Goal: Information Seeking & Learning: Learn about a topic

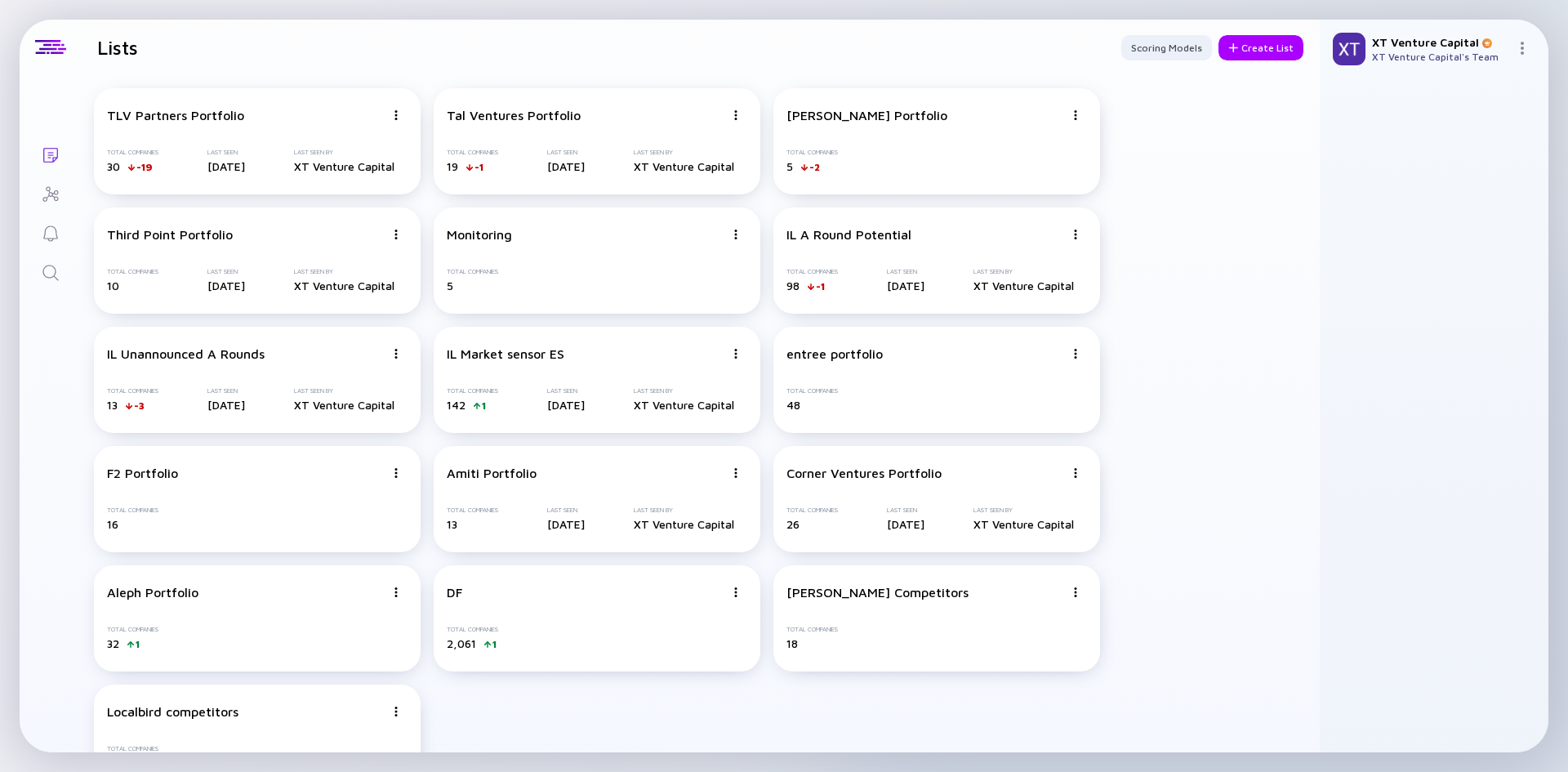
click at [41, 279] on icon "Search" at bounding box center [50, 273] width 20 height 20
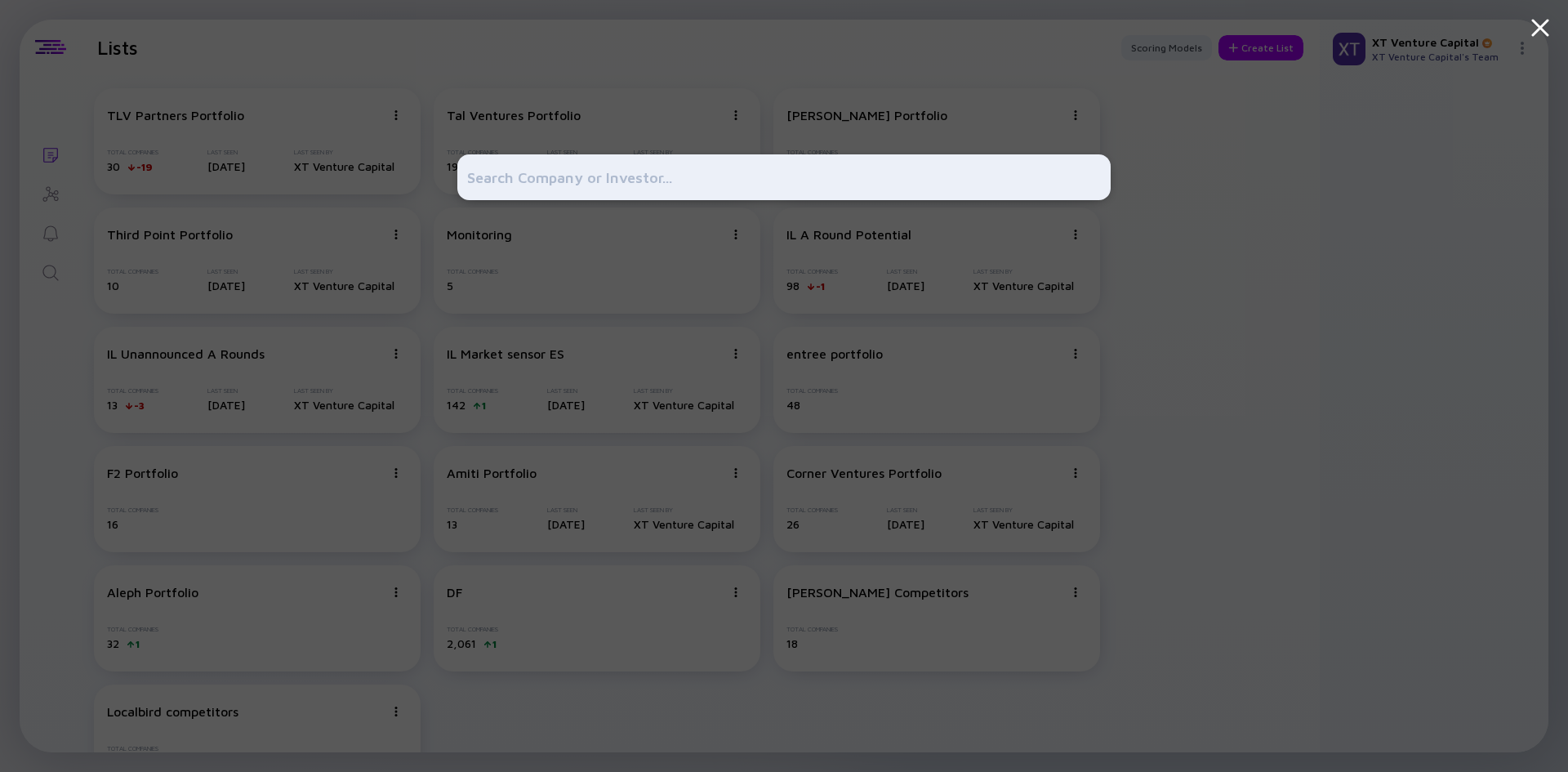
click at [36, 327] on div at bounding box center [784, 386] width 1568 height 772
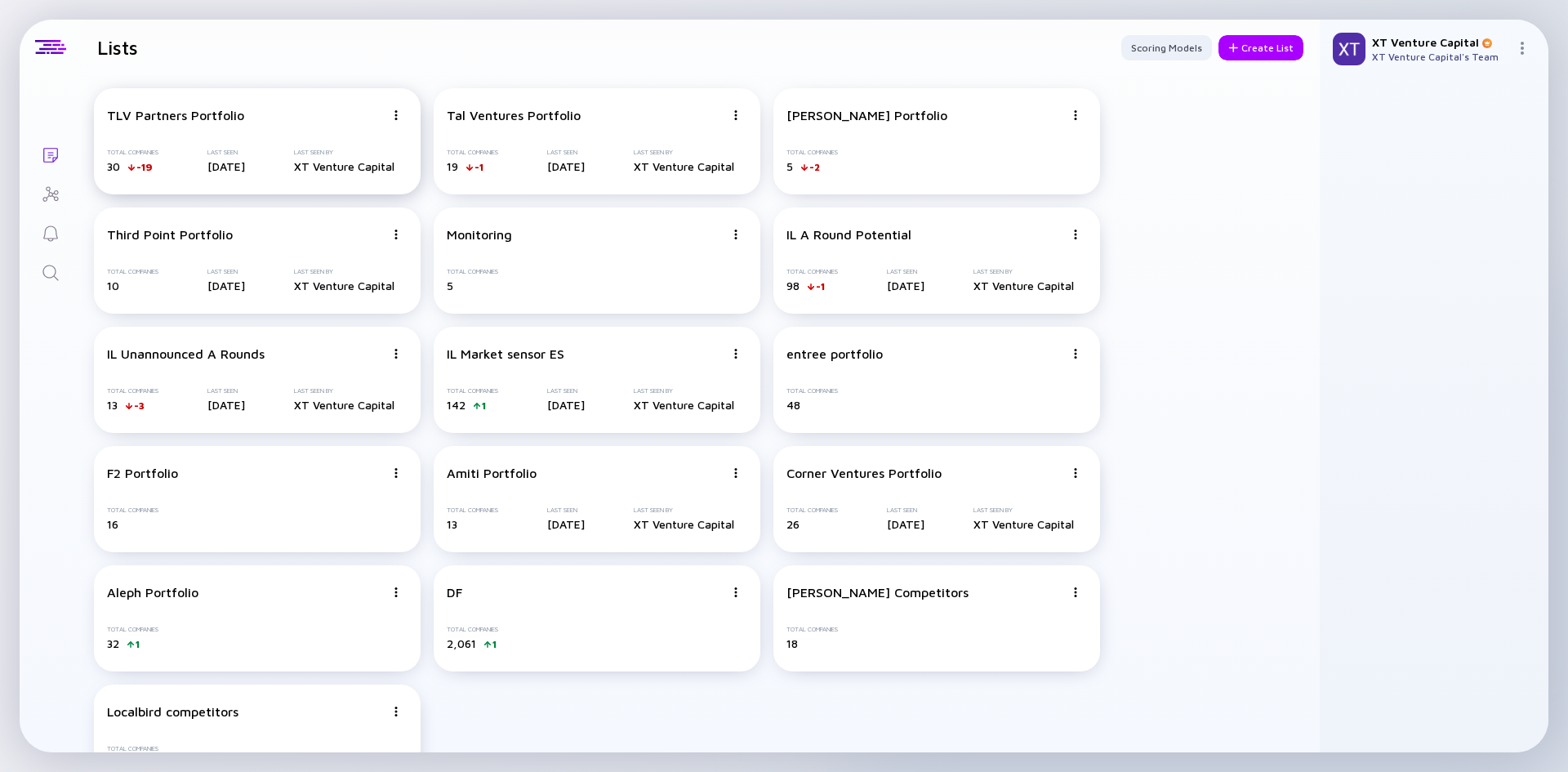
click at [260, 122] on div "TLV Partners Portfolio Total Companies 30 -19 Last Seen [DATE] Last Seen By XT …" at bounding box center [257, 141] width 326 height 106
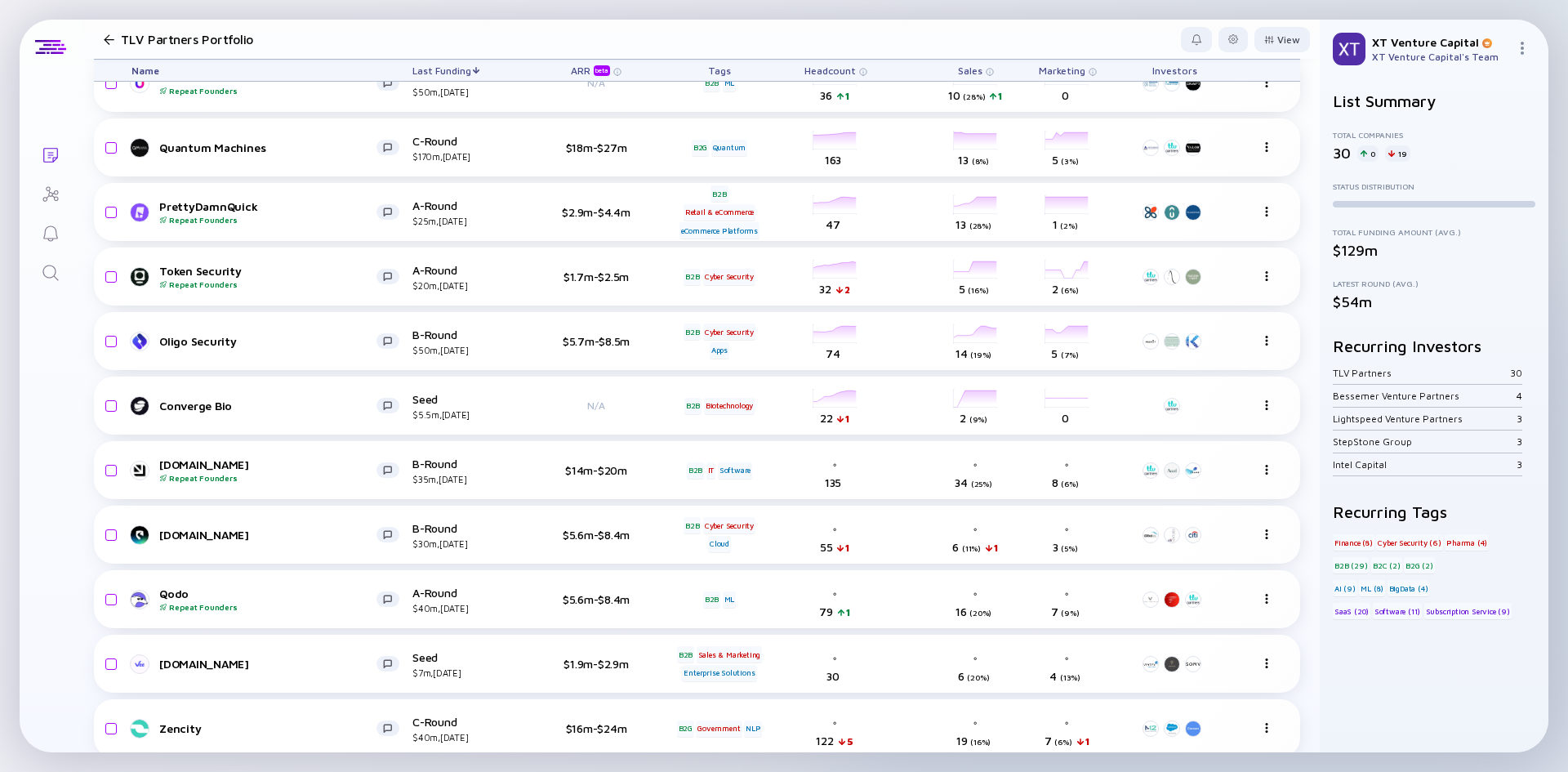
scroll to position [408, 0]
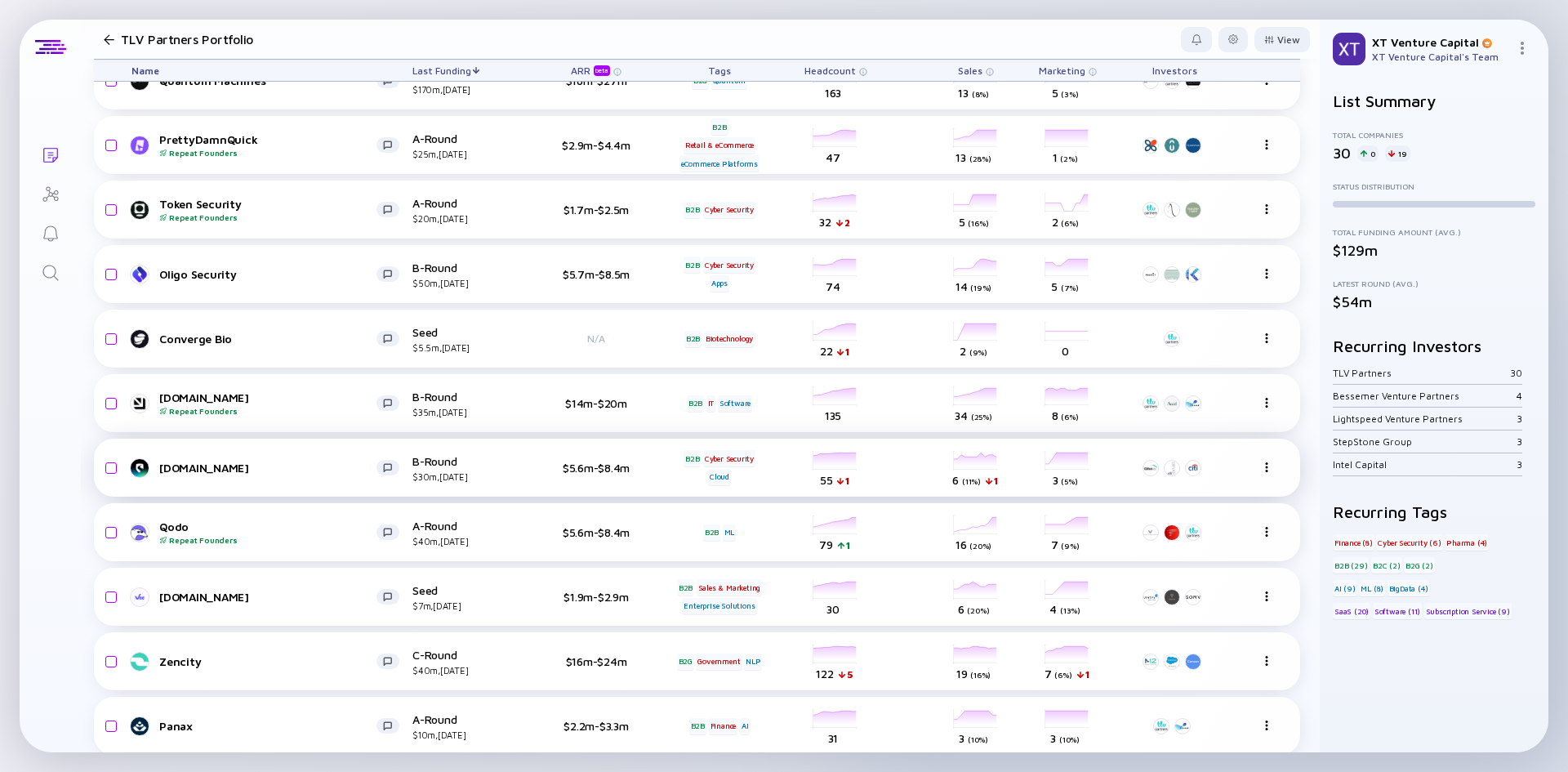
click at [720, 453] on div "Cyber Security" at bounding box center [729, 458] width 52 height 17
click at [720, 461] on div "Cyber Security" at bounding box center [729, 458] width 52 height 17
click at [721, 471] on div "Cloud" at bounding box center [720, 477] width 23 height 17
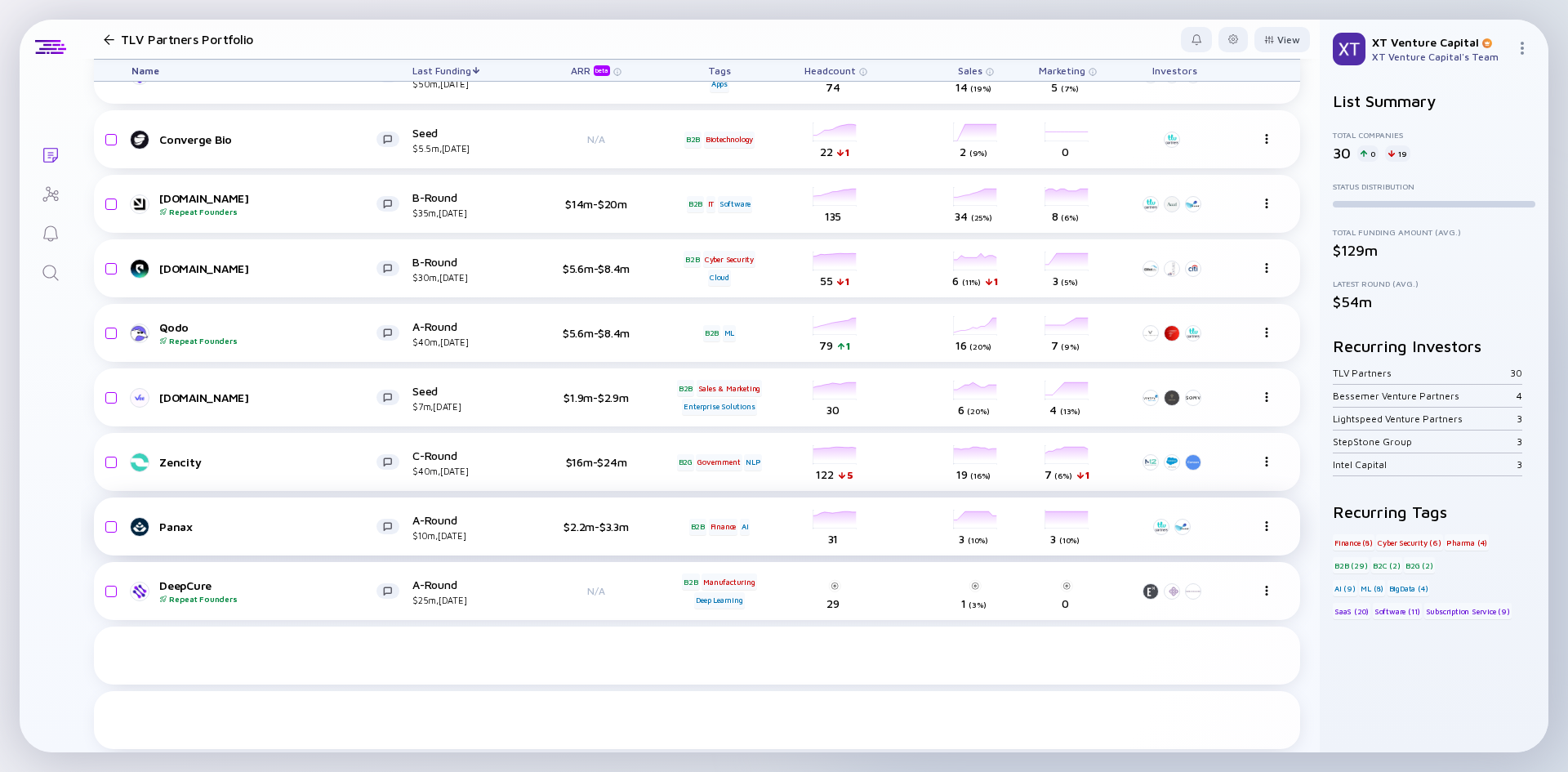
scroll to position [654, 0]
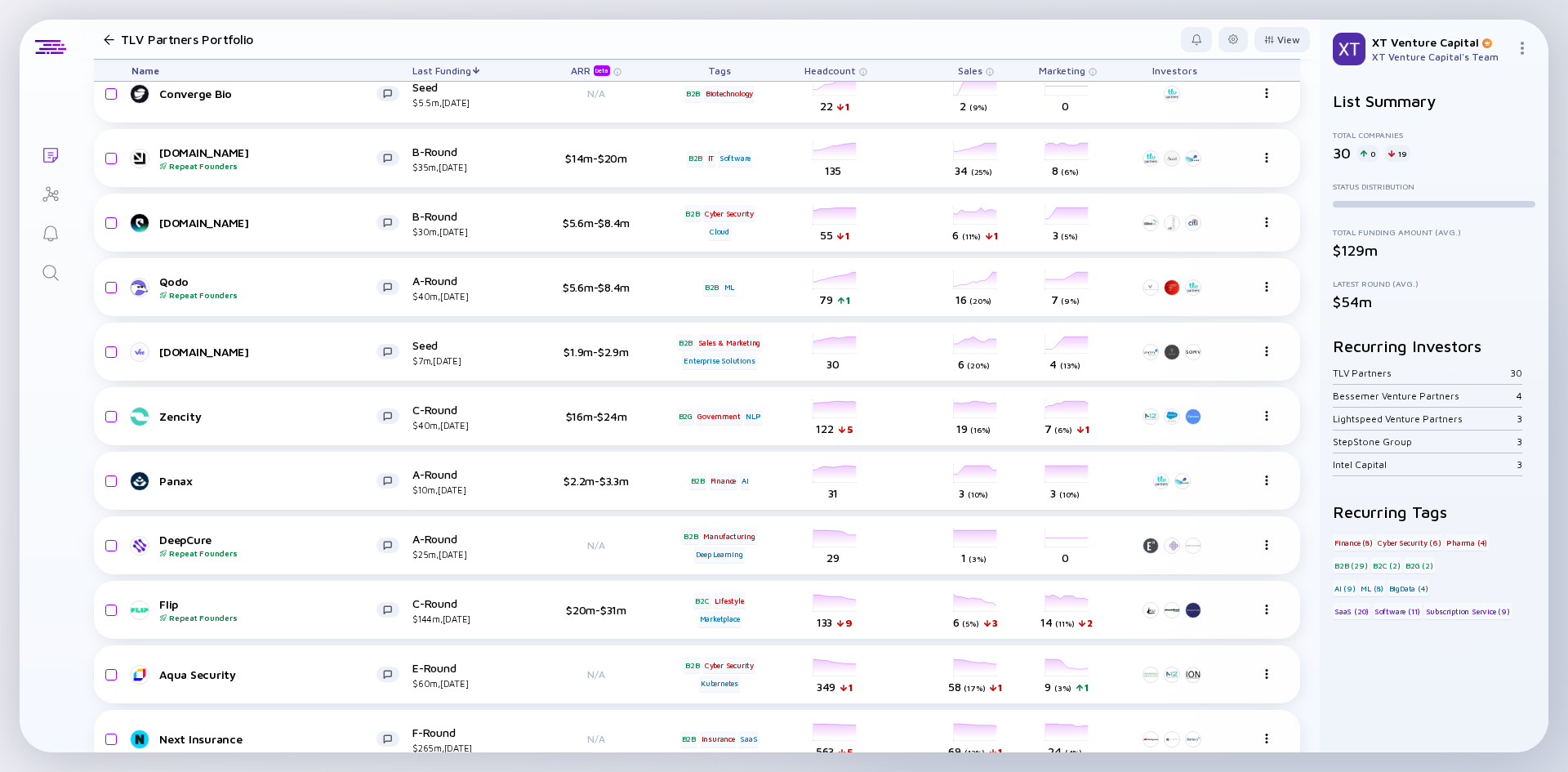
drag, startPoint x: 715, startPoint y: 348, endPoint x: 31, endPoint y: 418, distance: 687.6
click at [713, 347] on div "Sales & Marketing" at bounding box center [730, 342] width 66 height 17
click at [54, 270] on icon "Search" at bounding box center [50, 273] width 20 height 20
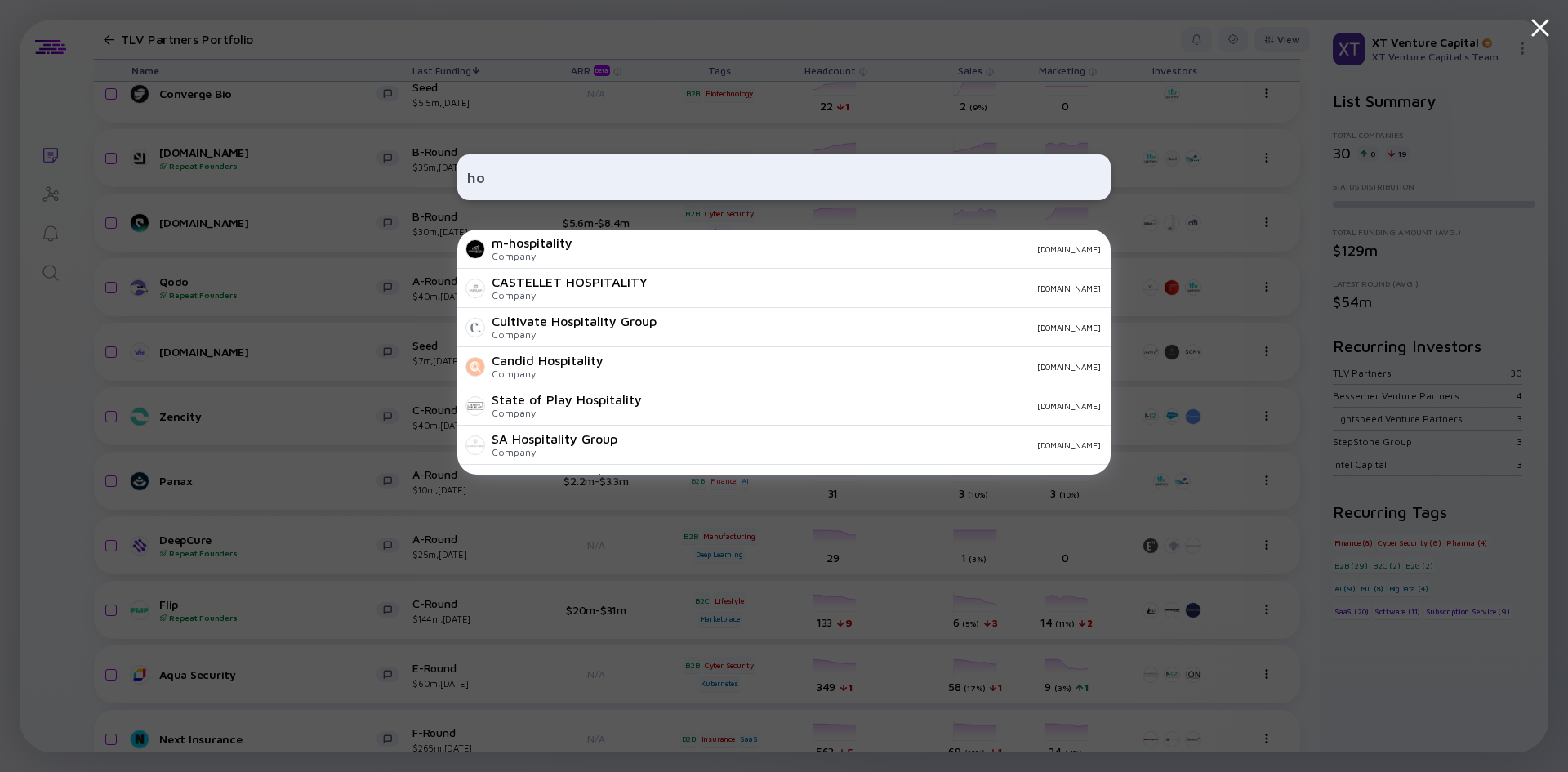
type input "h"
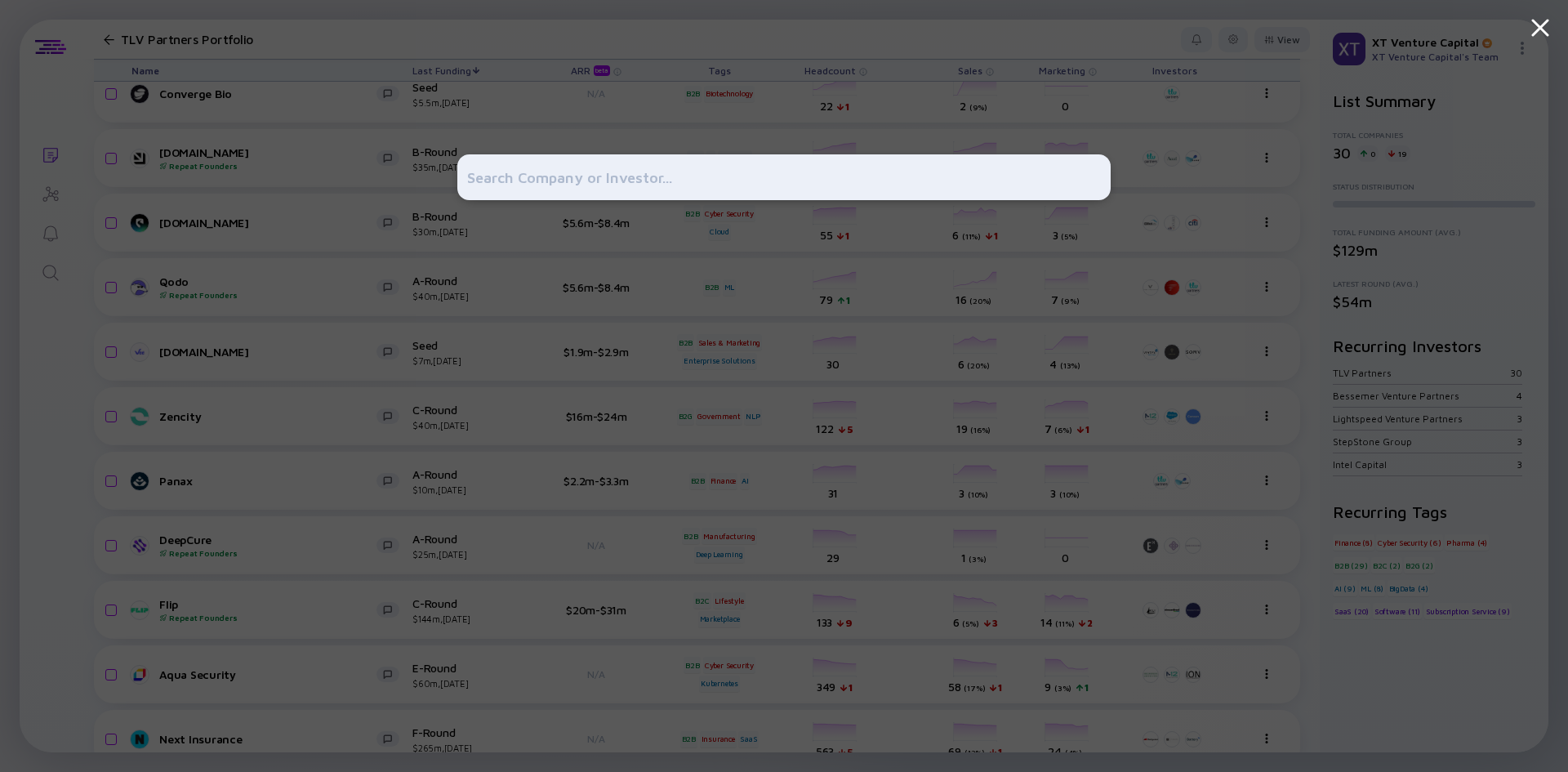
drag, startPoint x: 31, startPoint y: 322, endPoint x: 35, endPoint y: 229, distance: 93.1
click at [35, 325] on div at bounding box center [784, 386] width 1568 height 772
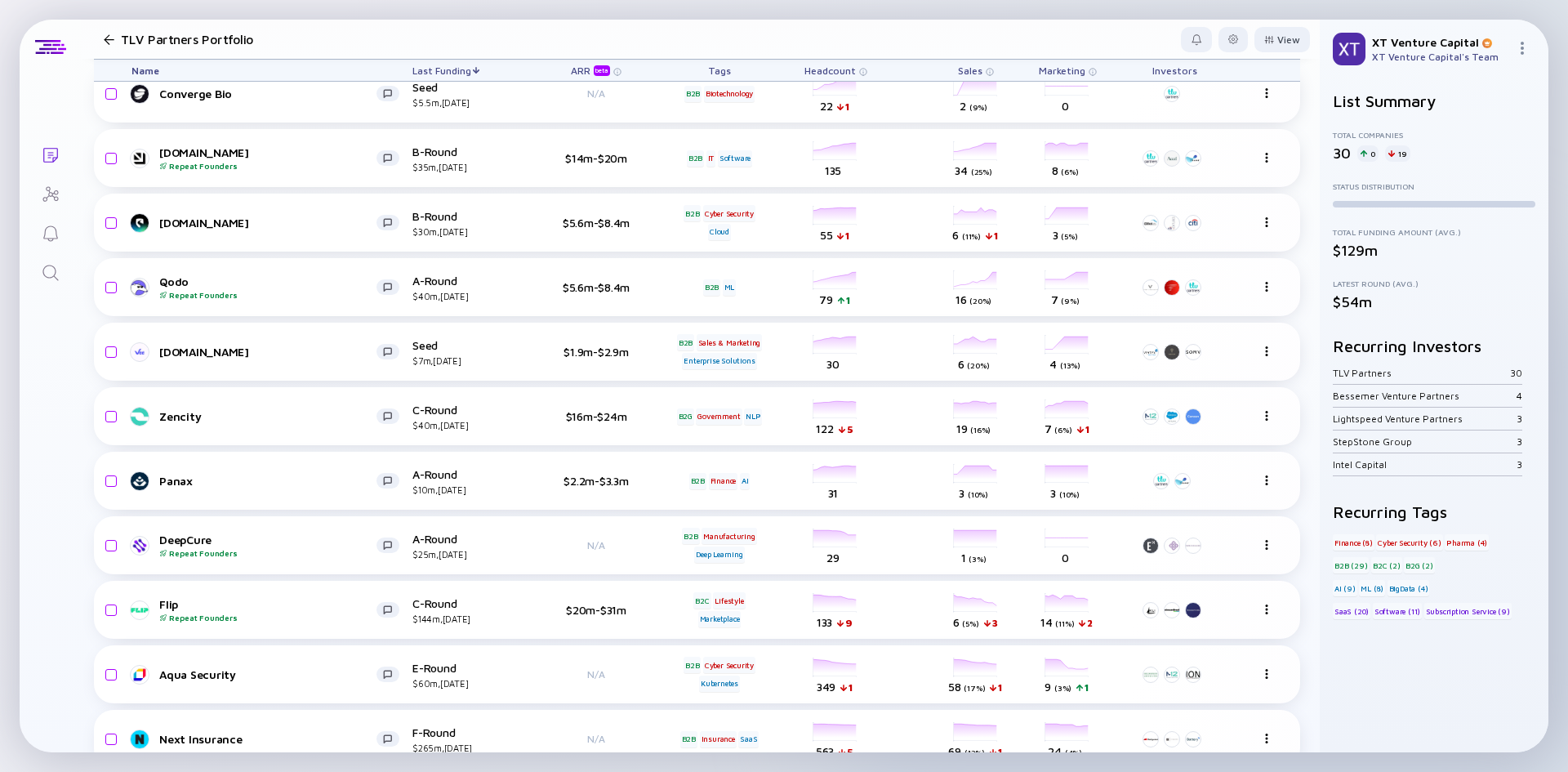
click at [45, 197] on icon "Investor Map" at bounding box center [50, 193] width 16 height 15
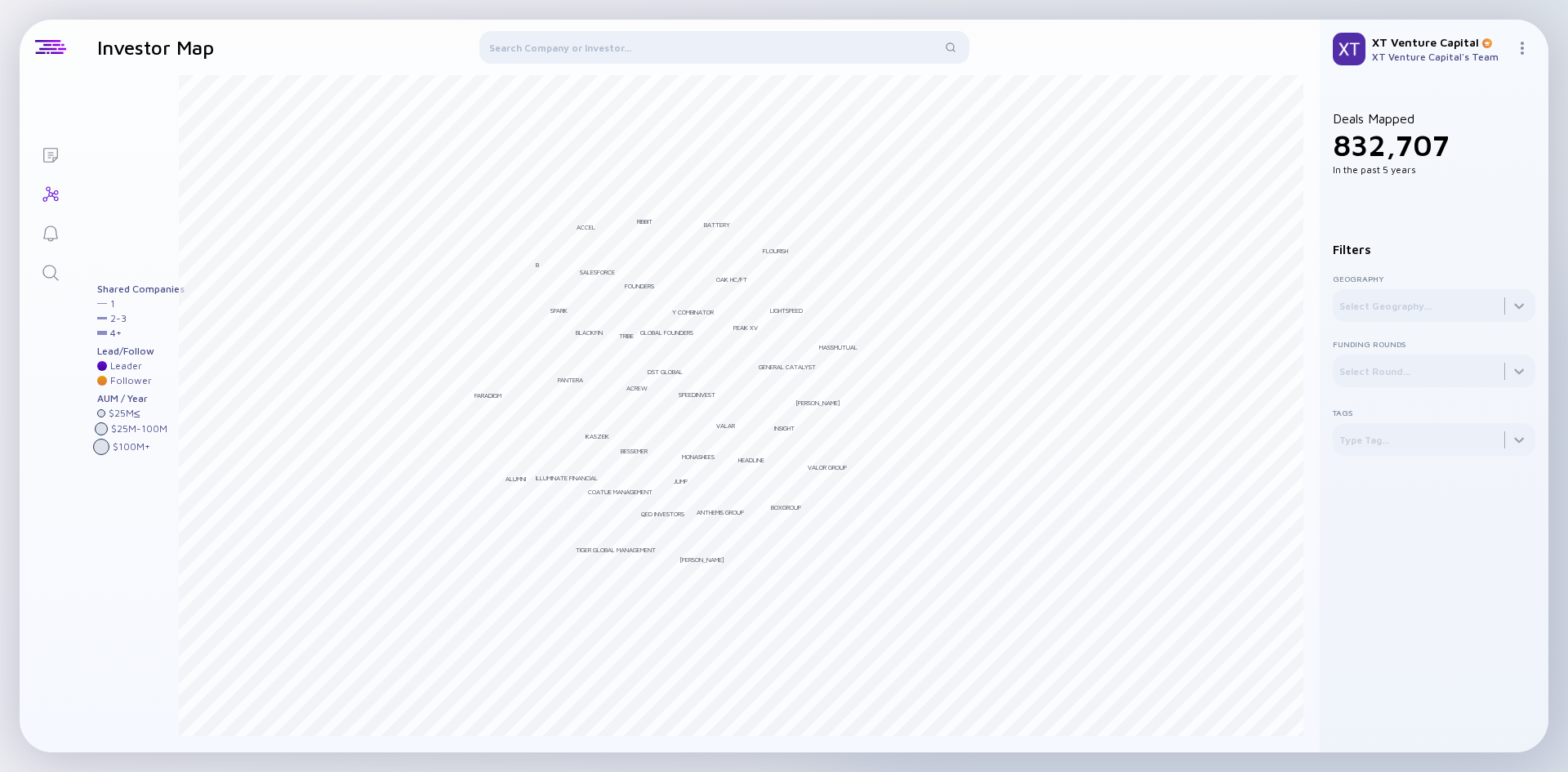
click at [41, 273] on icon "Search" at bounding box center [50, 273] width 20 height 20
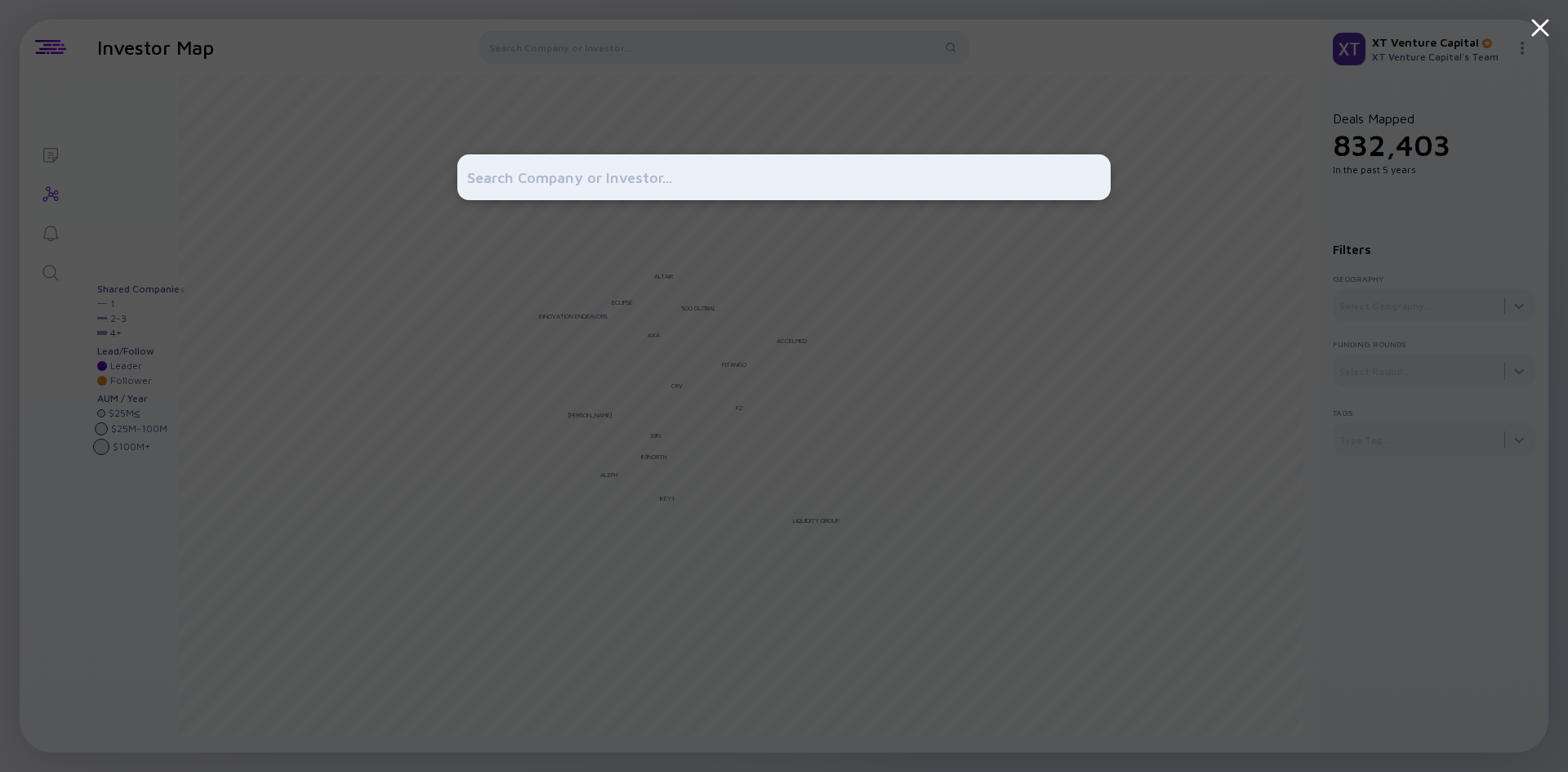
drag, startPoint x: 21, startPoint y: 453, endPoint x: 31, endPoint y: 365, distance: 88.6
click at [22, 450] on div at bounding box center [784, 386] width 1568 height 772
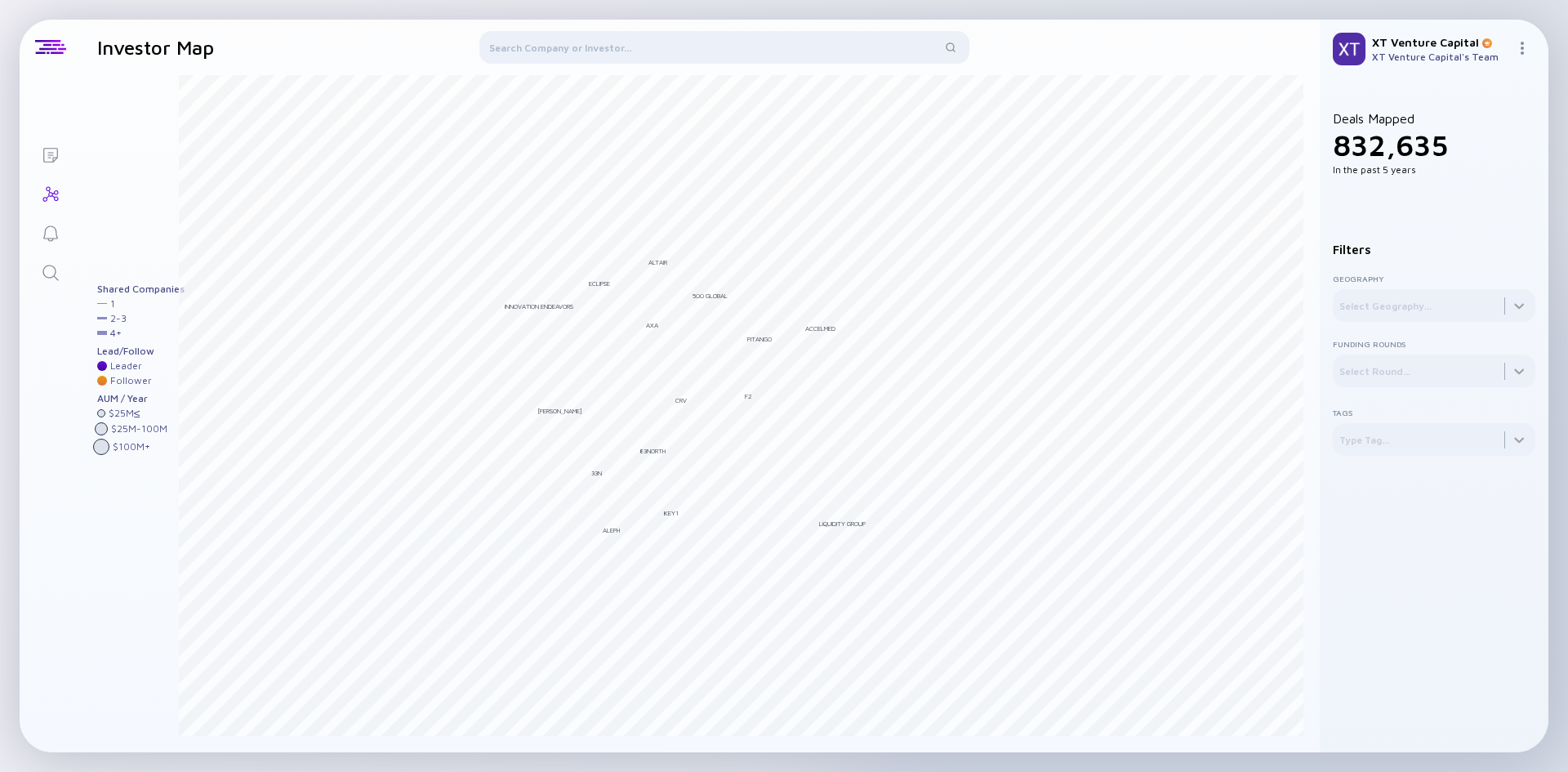
click at [49, 167] on div "Lists" at bounding box center [50, 156] width 20 height 22
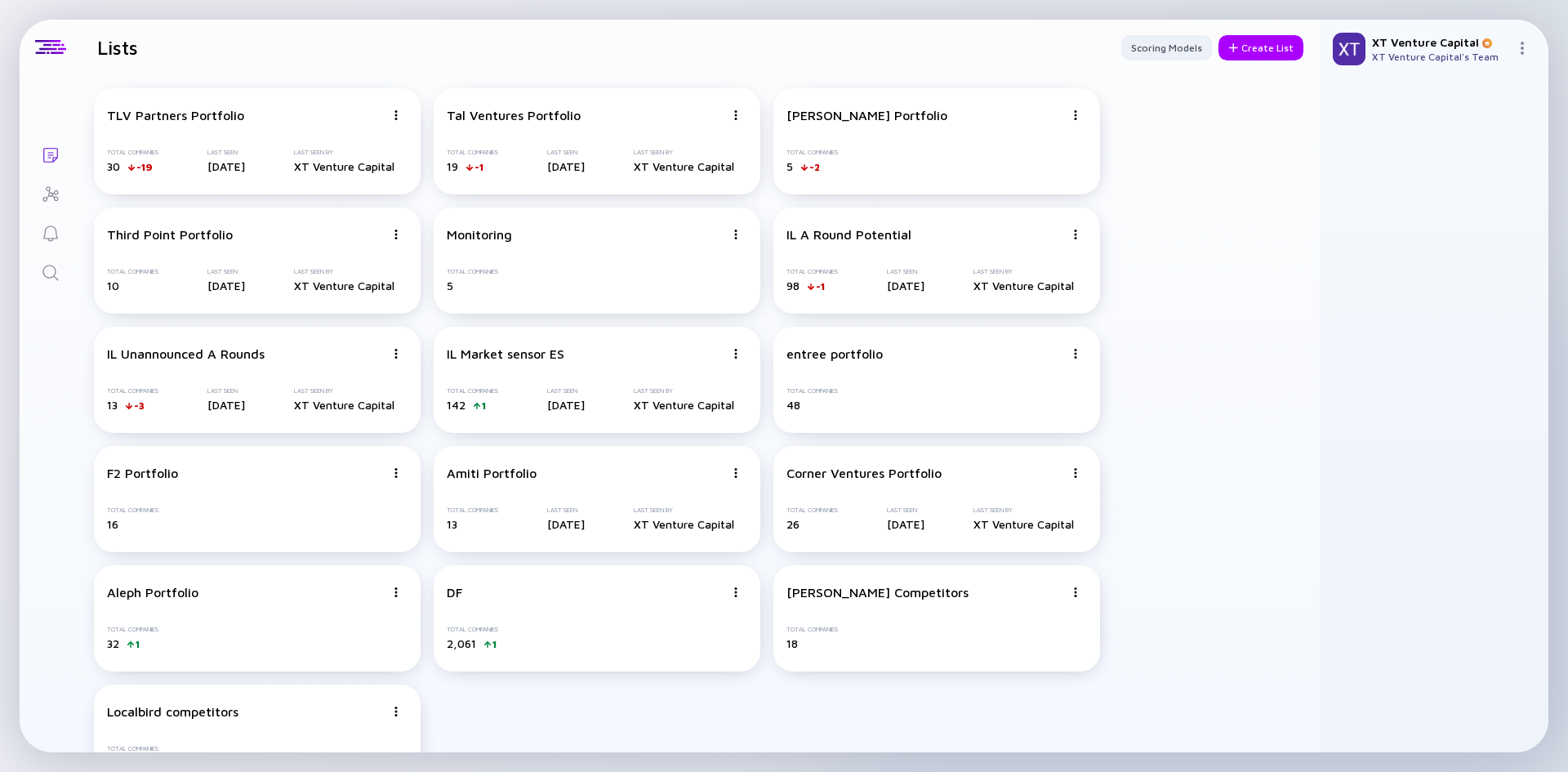
scroll to position [51, 0]
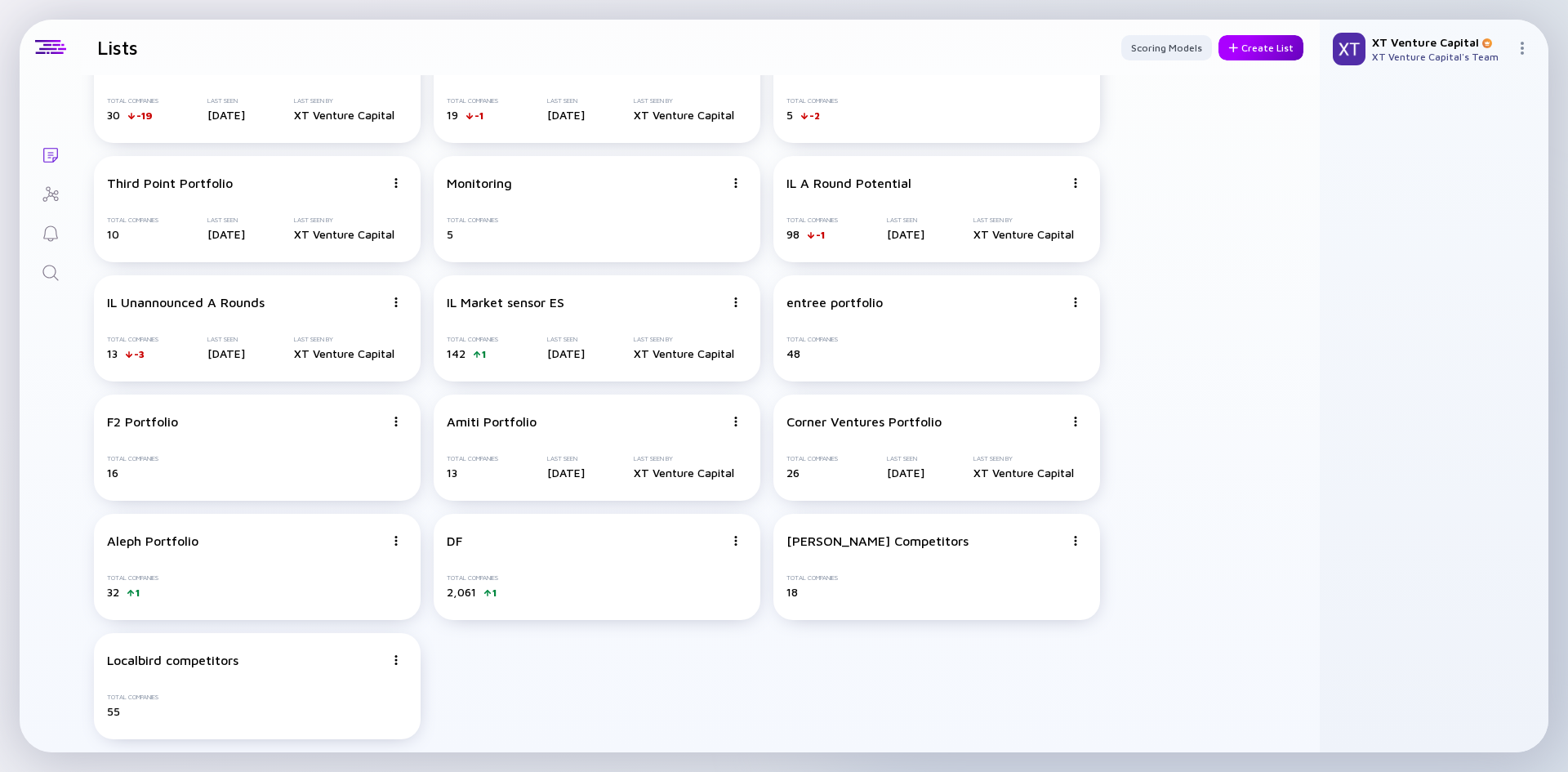
click at [1234, 53] on div "Create List" at bounding box center [1261, 47] width 85 height 26
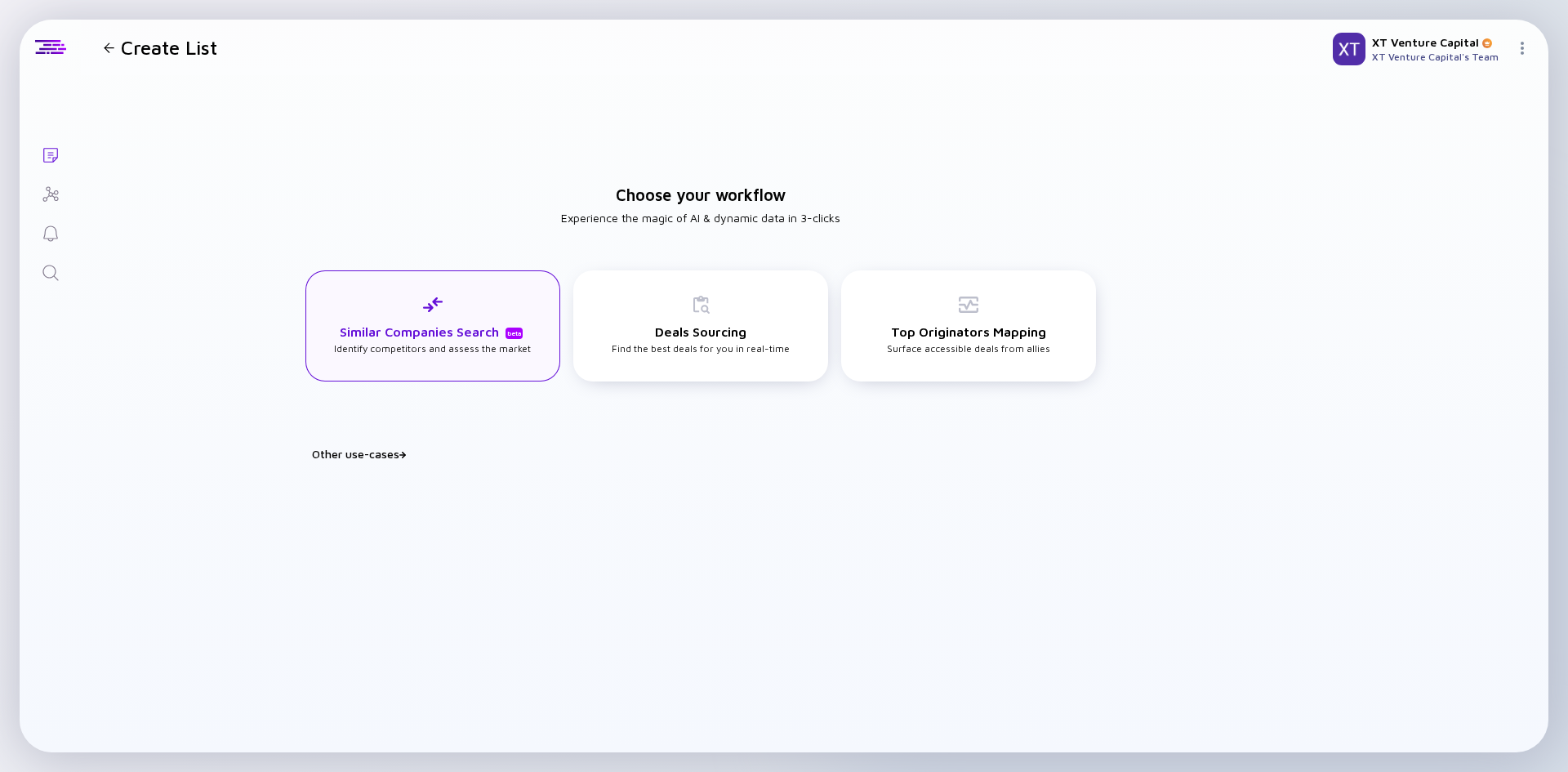
click at [464, 312] on div "Similar Companies Search beta Identify competitors and assess the market" at bounding box center [432, 325] width 197 height 60
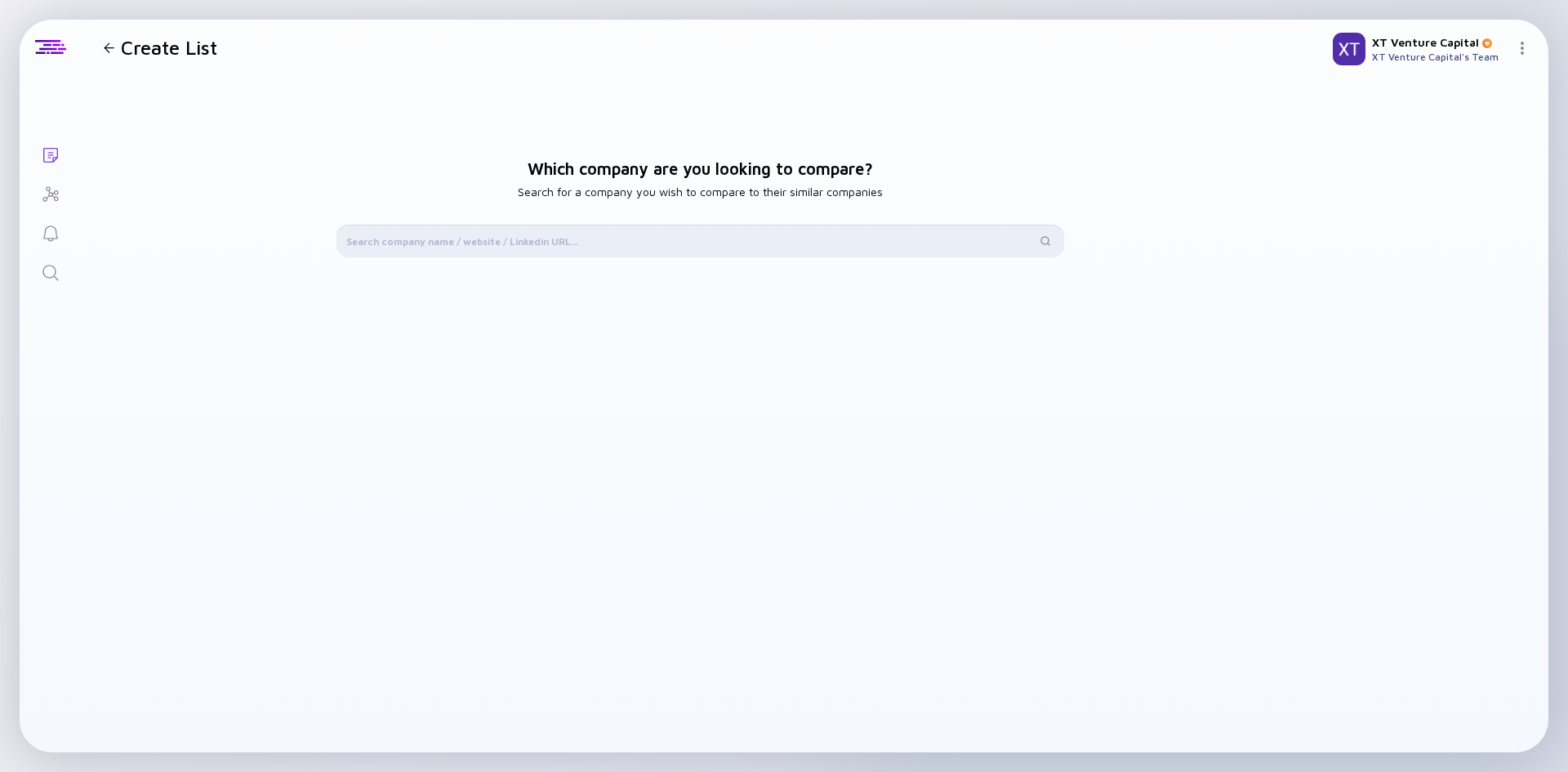
click at [551, 236] on input "text" at bounding box center [691, 241] width 689 height 17
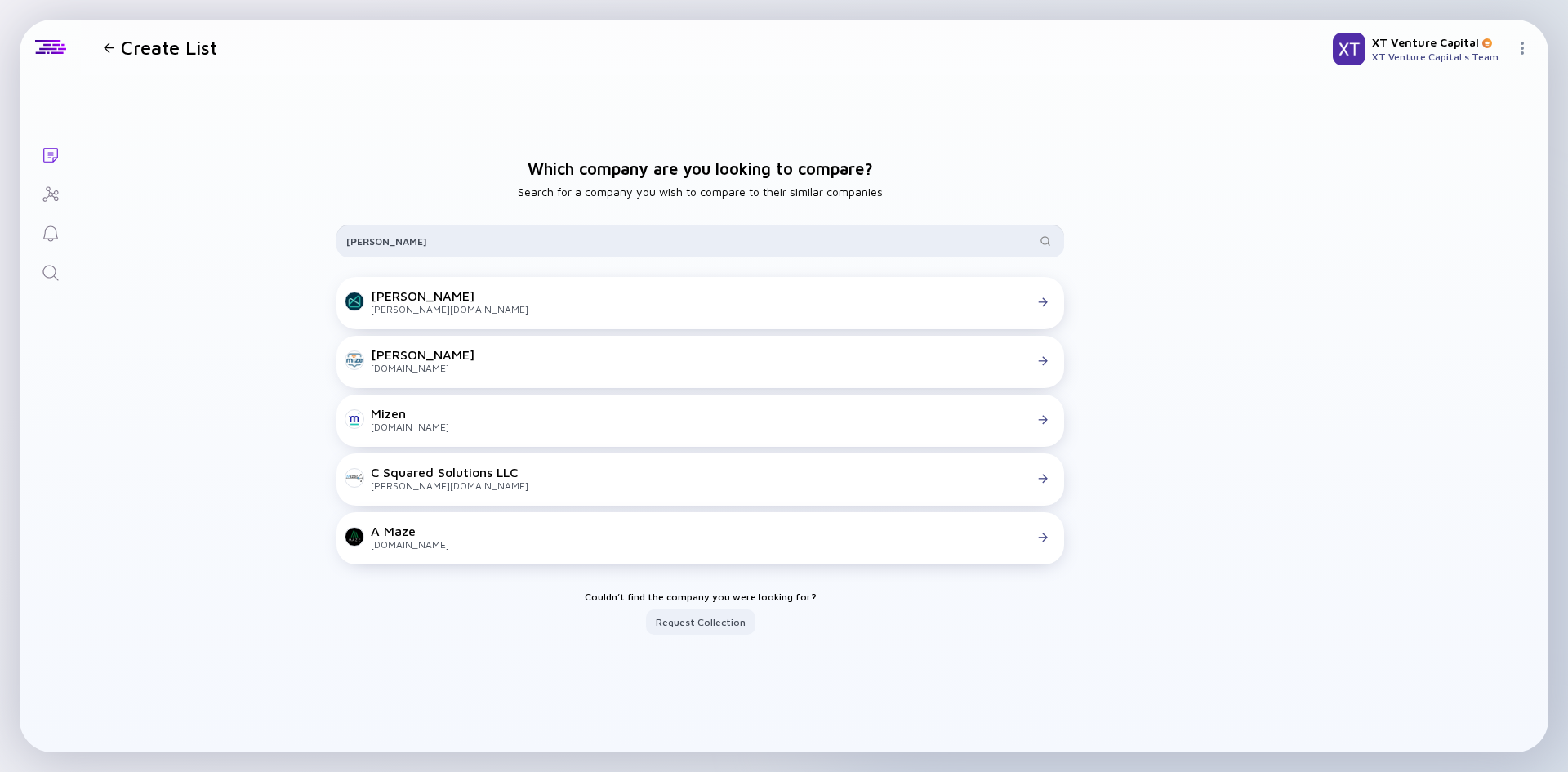
click at [393, 245] on input "[PERSON_NAME]" at bounding box center [691, 241] width 689 height 17
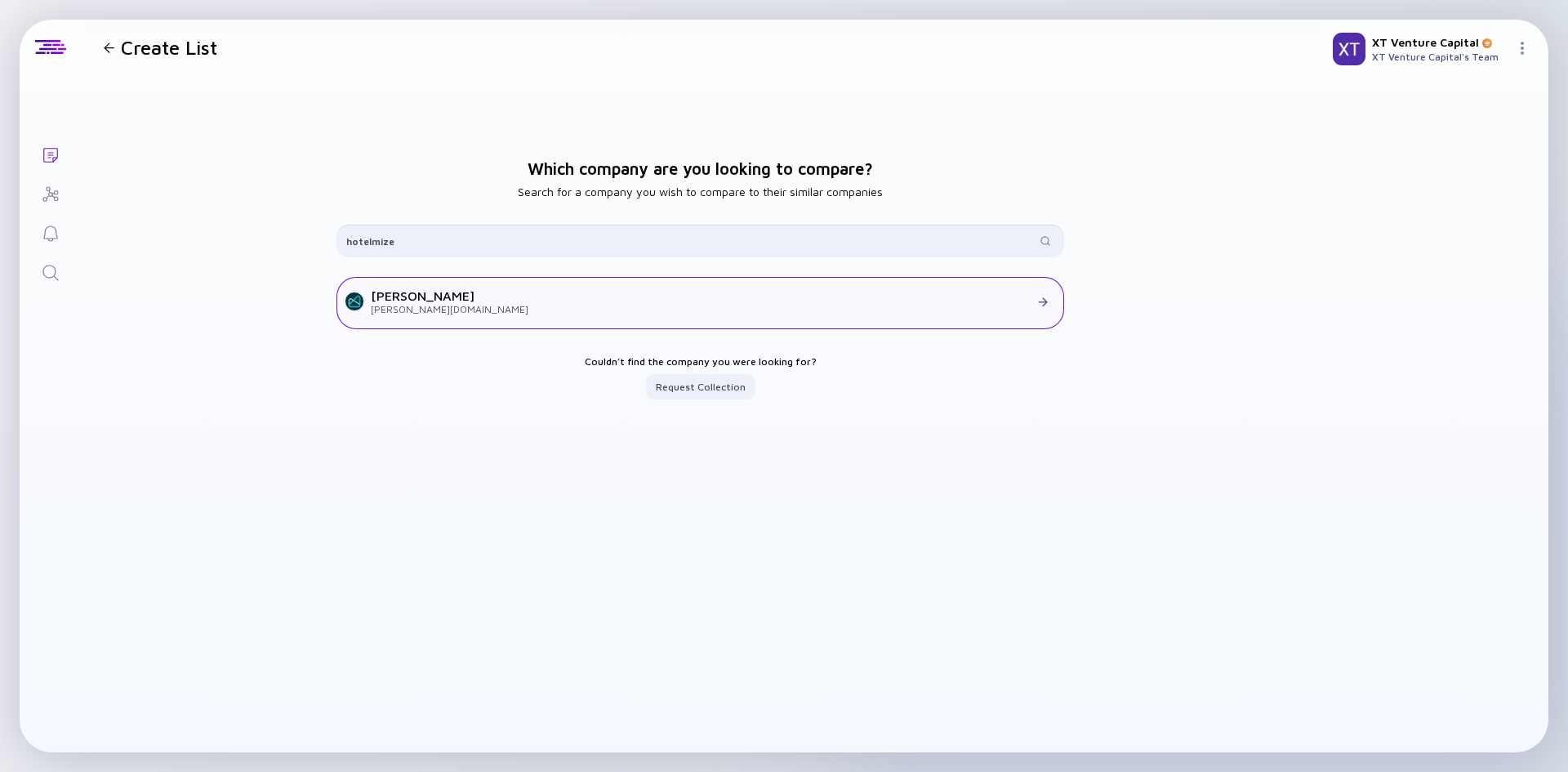
type input "hotelmize"
click at [528, 307] on div at bounding box center [791, 303] width 526 height 15
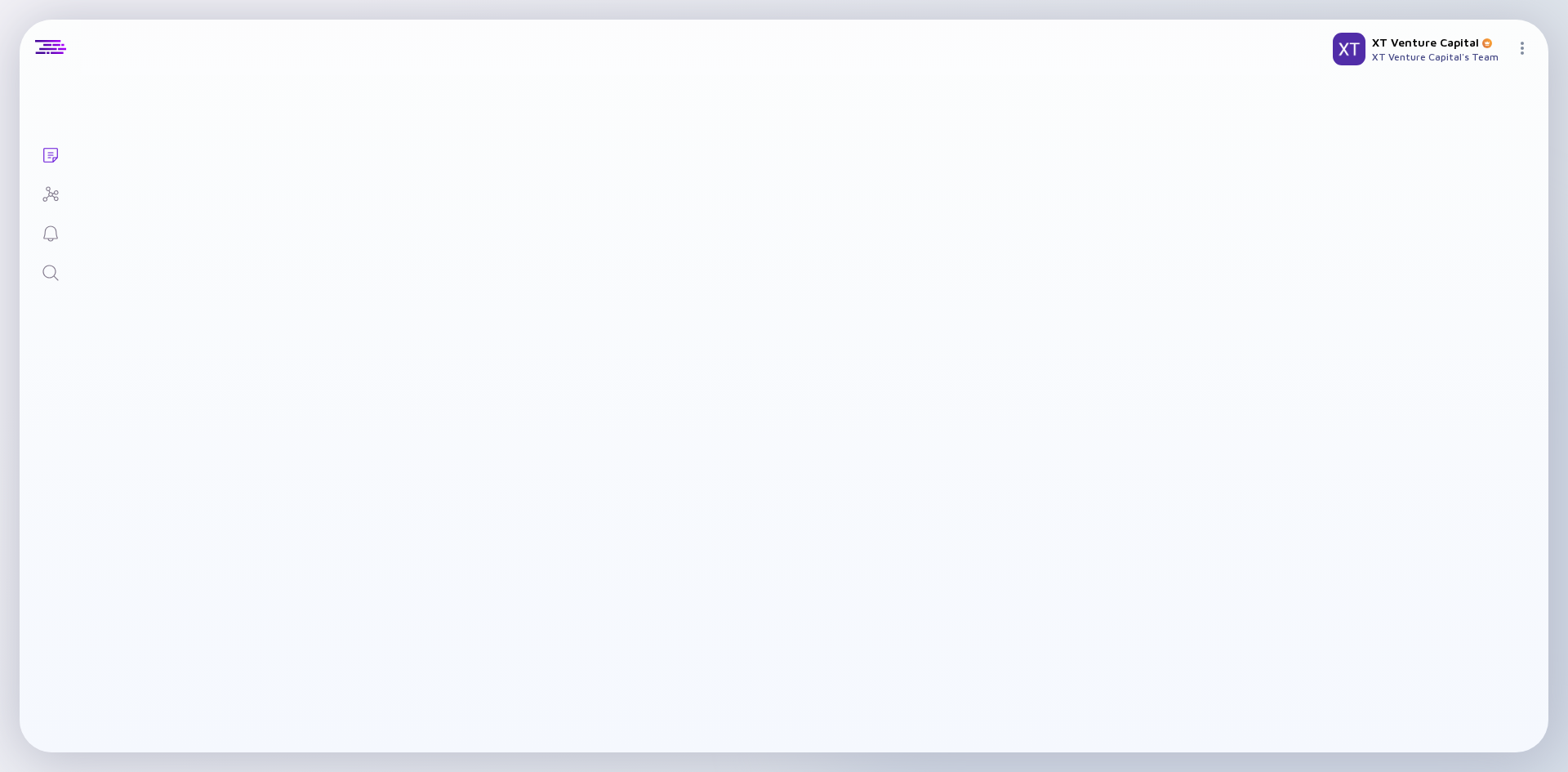
checkbox input "true"
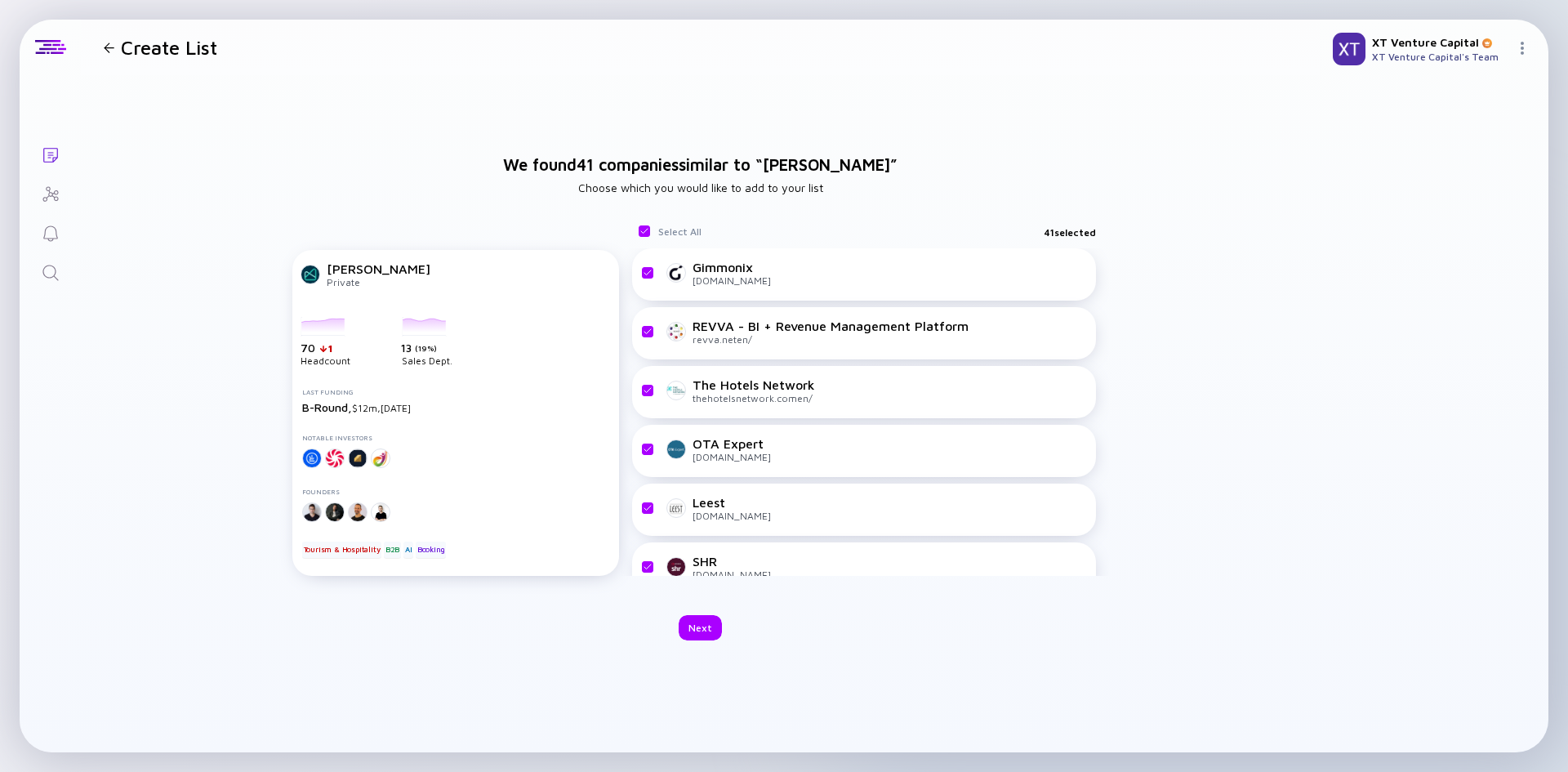
click at [42, 257] on link "Search" at bounding box center [50, 270] width 61 height 39
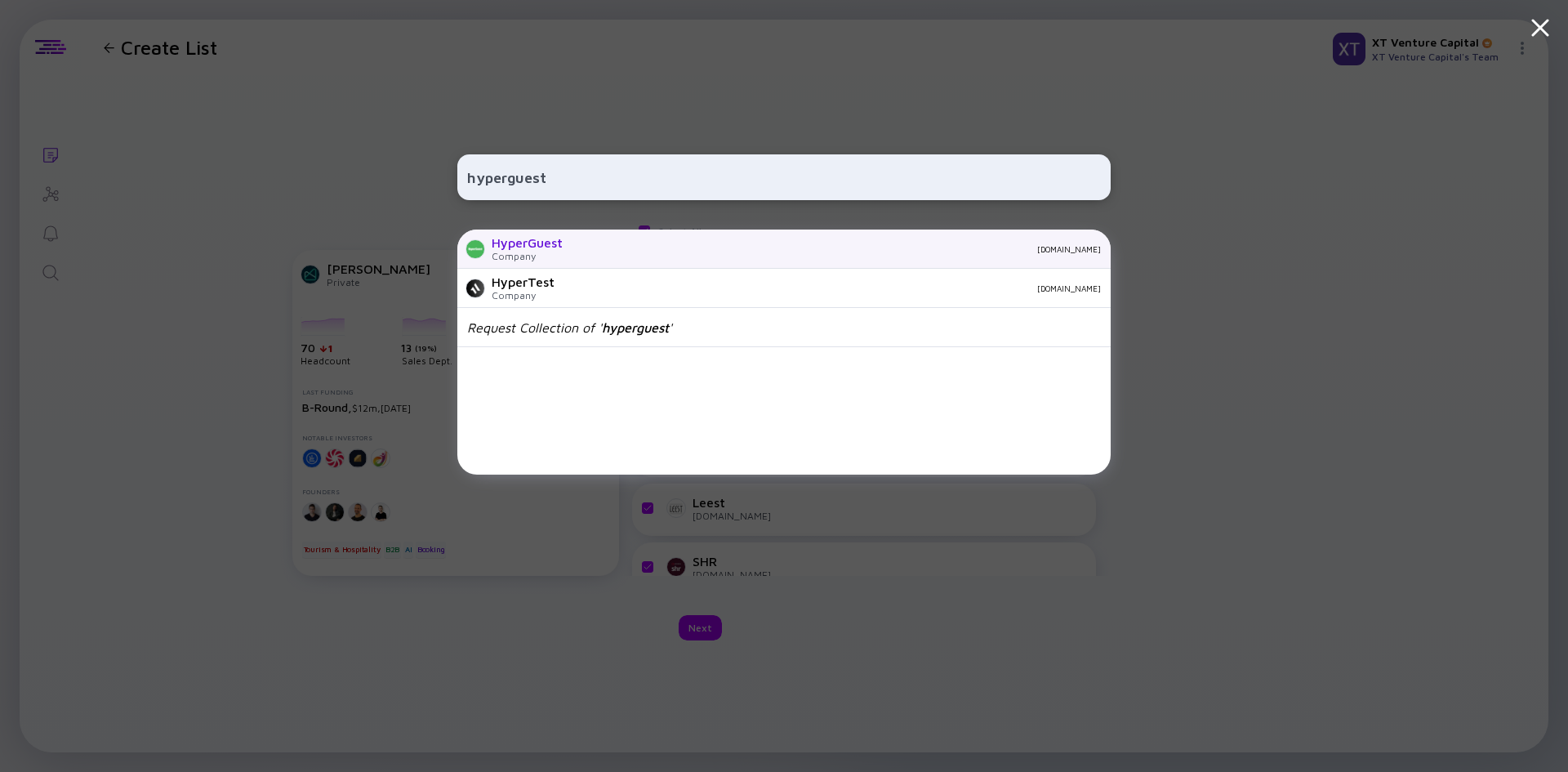
type input "hyperguest"
click at [611, 251] on div "[DOMAIN_NAME]" at bounding box center [838, 249] width 525 height 10
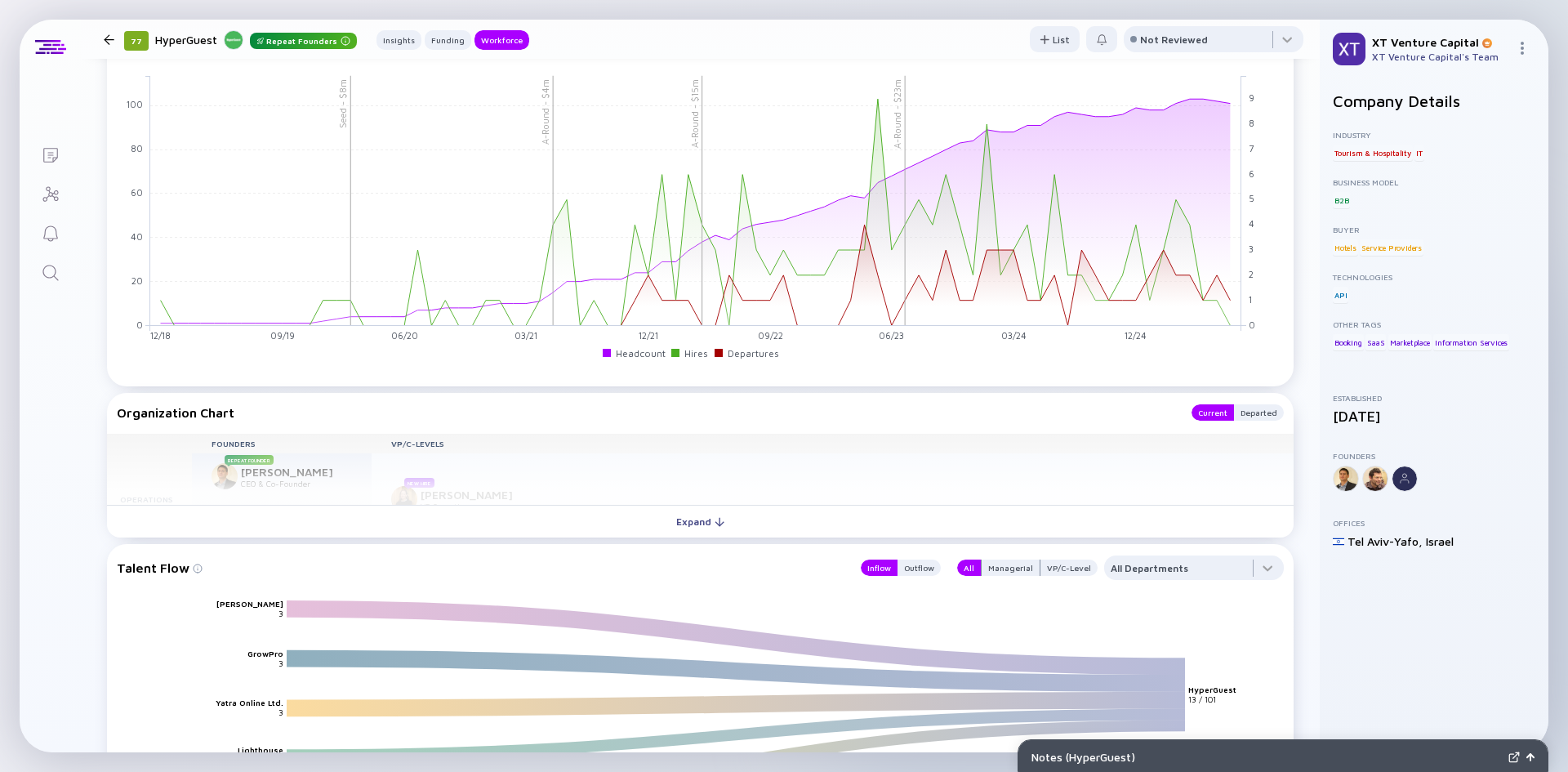
scroll to position [1715, 0]
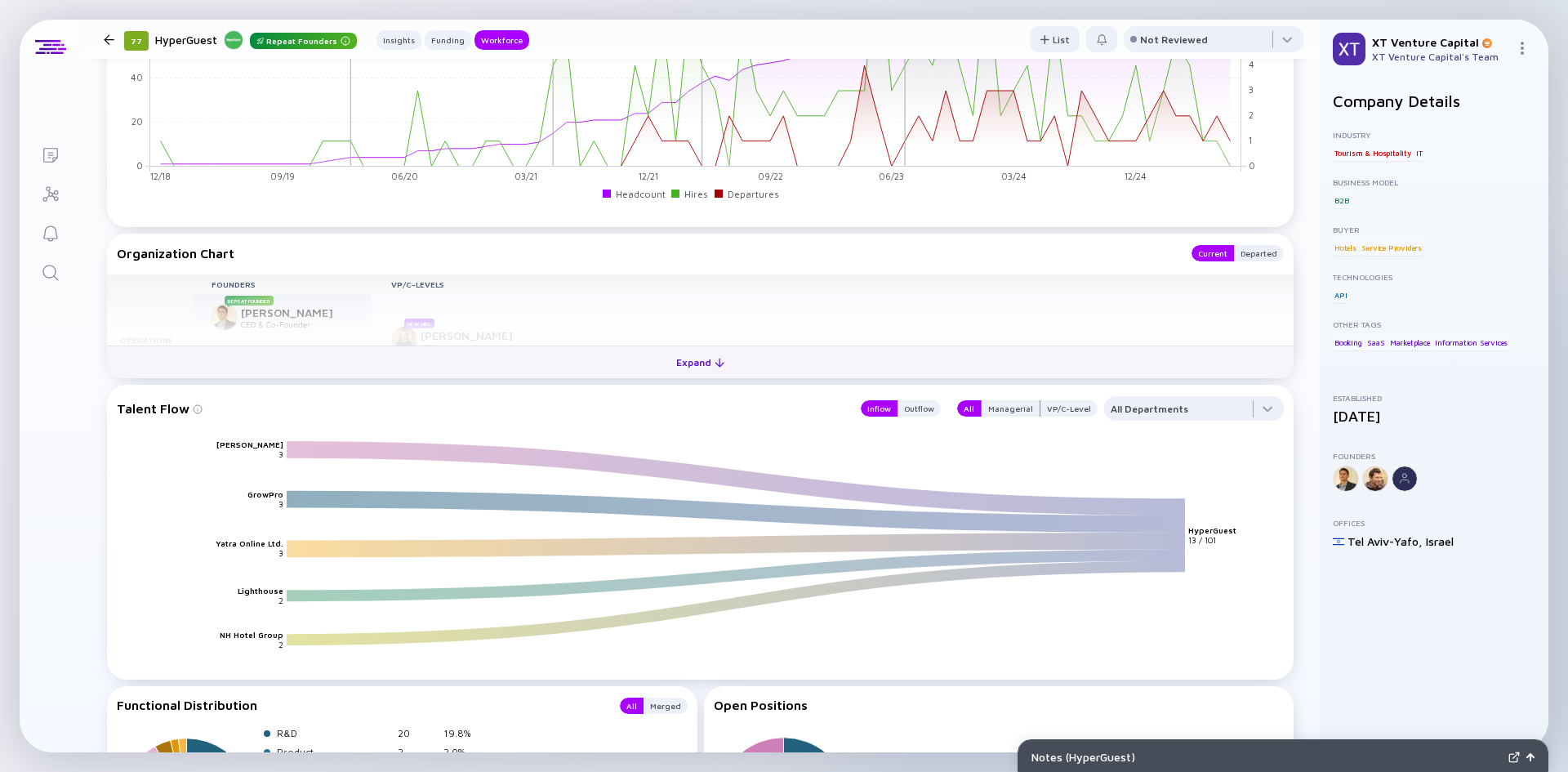
click at [622, 348] on button "Expand" at bounding box center [700, 362] width 1187 height 33
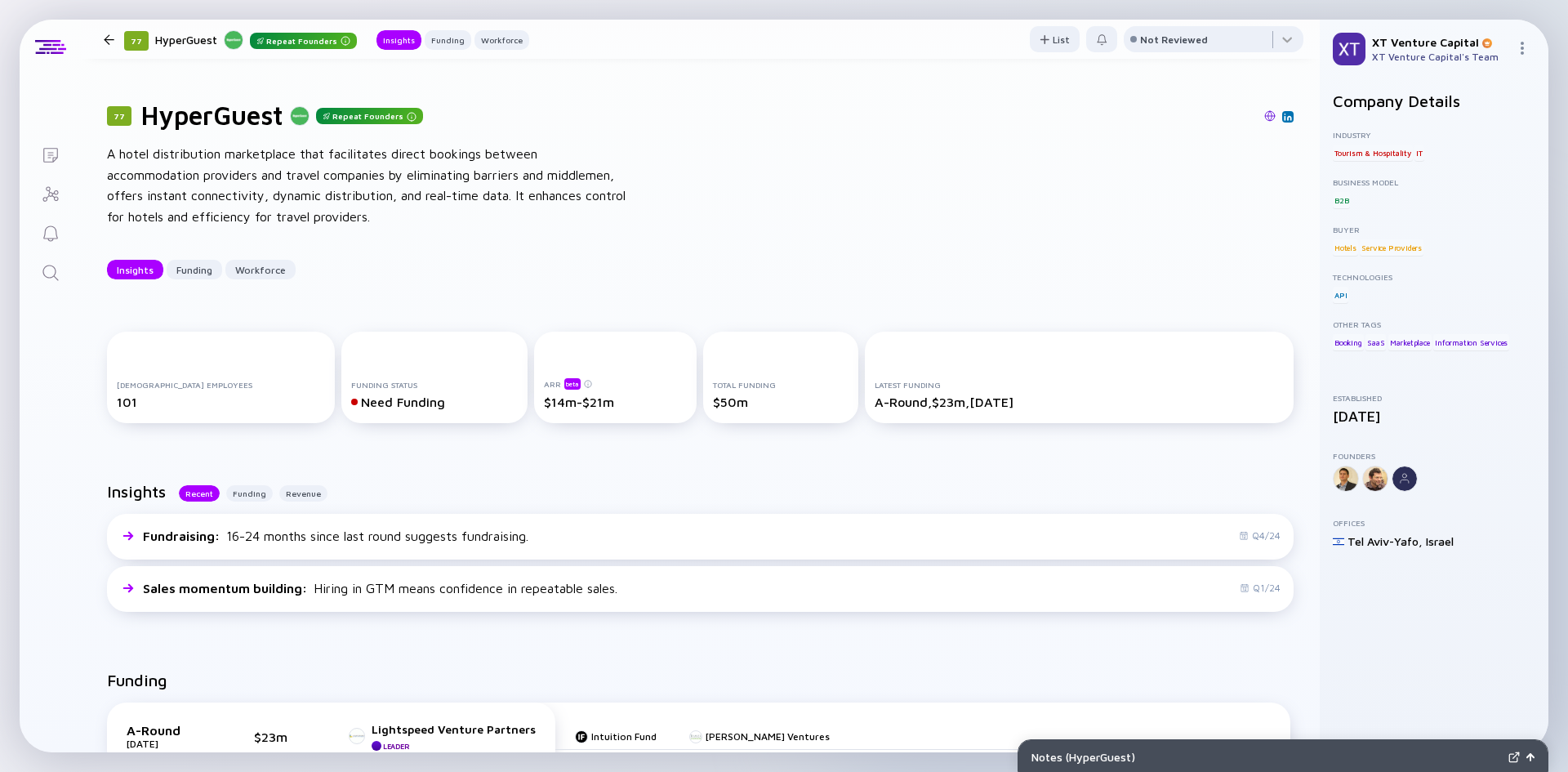
scroll to position [0, 0]
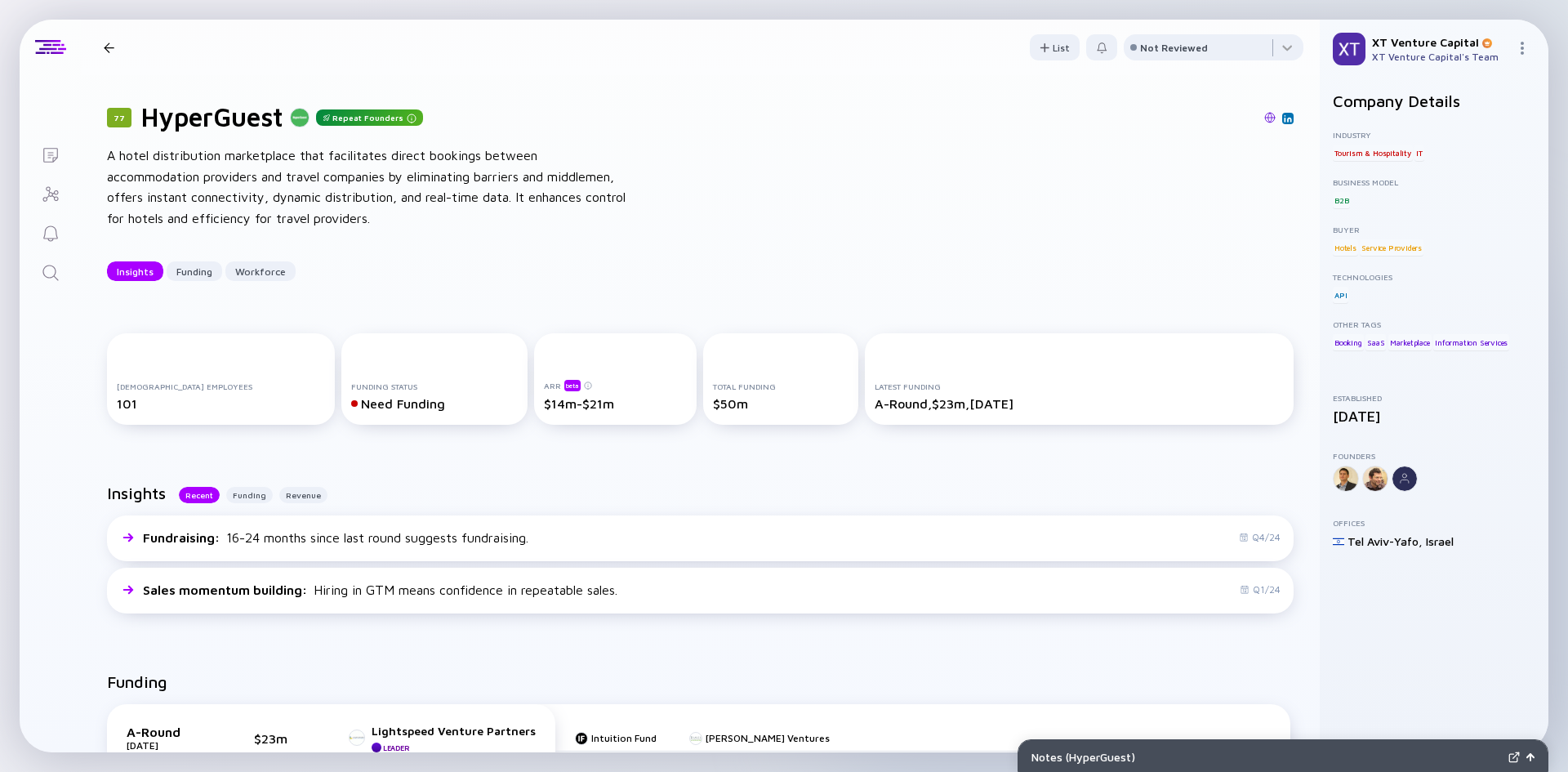
click at [224, 122] on h1 "HyperGuest" at bounding box center [212, 117] width 142 height 31
click at [223, 122] on h1 "HyperGuest" at bounding box center [212, 117] width 142 height 31
click at [277, 168] on div "A hotel distribution marketplace that facilitates direct bookings between accom…" at bounding box center [368, 187] width 522 height 83
click at [221, 117] on h1 "HyperGuest" at bounding box center [212, 117] width 142 height 31
click at [220, 117] on h1 "HyperGuest" at bounding box center [212, 117] width 142 height 31
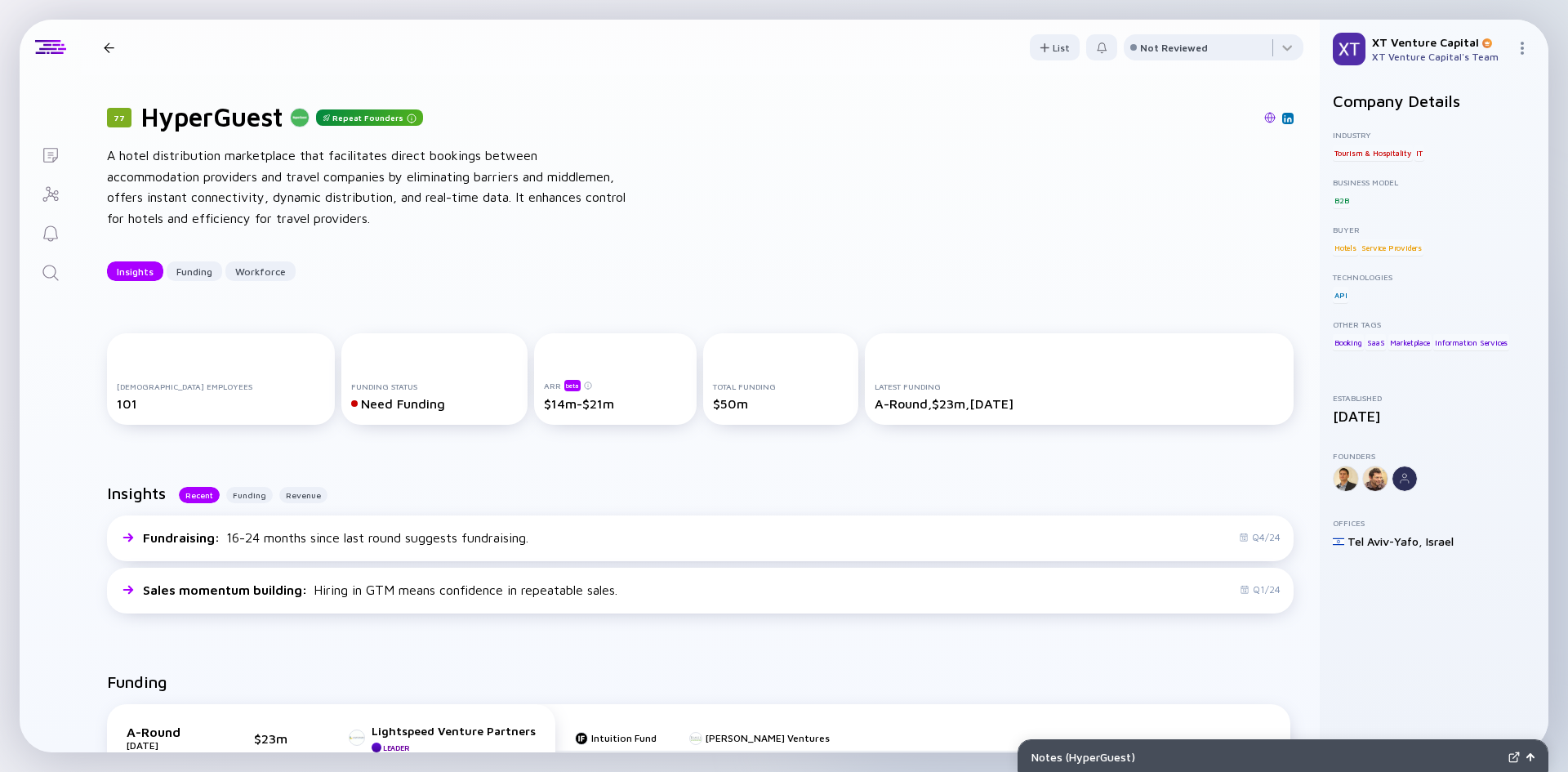
click at [275, 158] on div "A hotel distribution marketplace that facilitates direct bookings between accom…" at bounding box center [368, 187] width 522 height 83
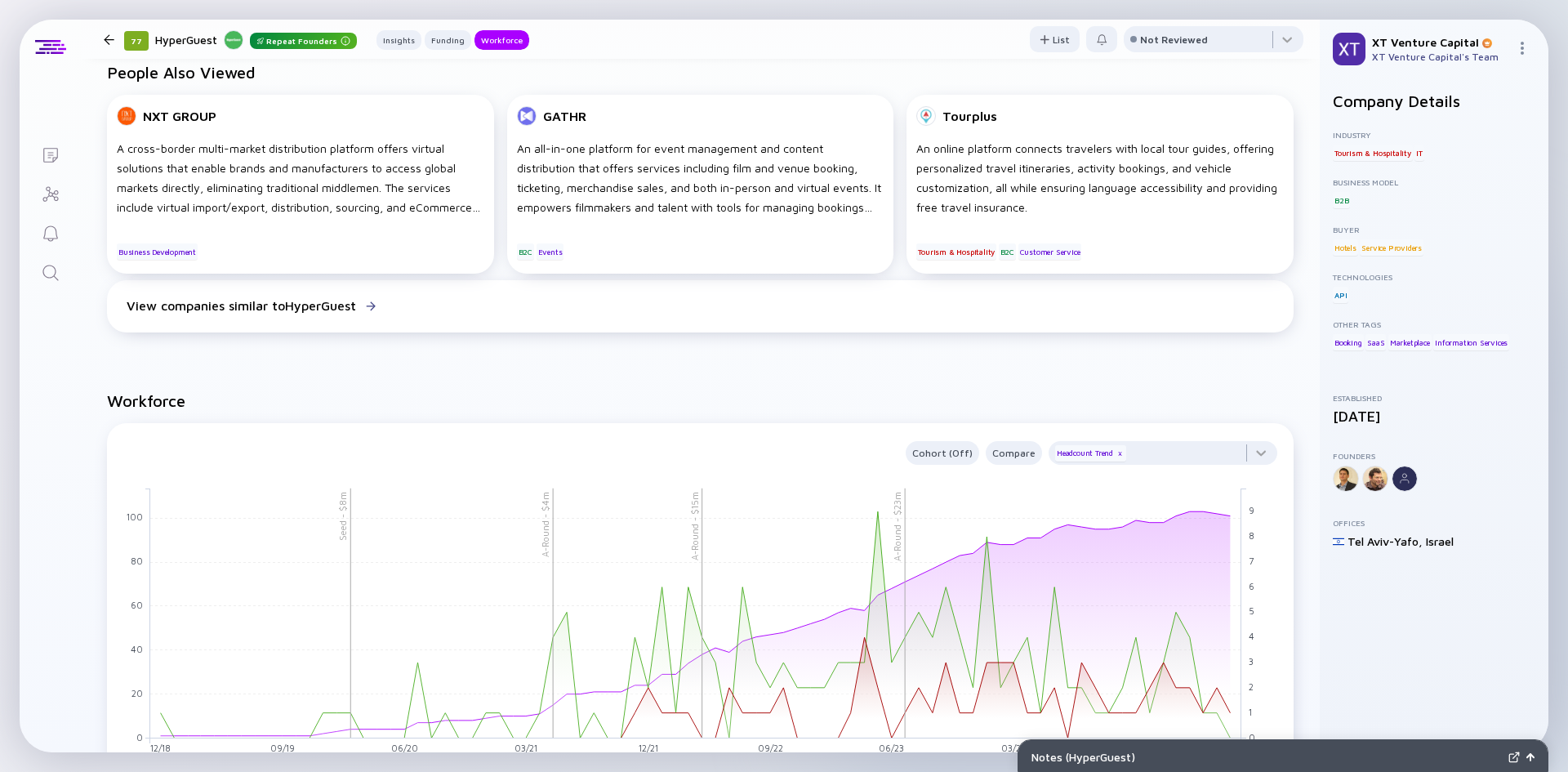
scroll to position [1715, 0]
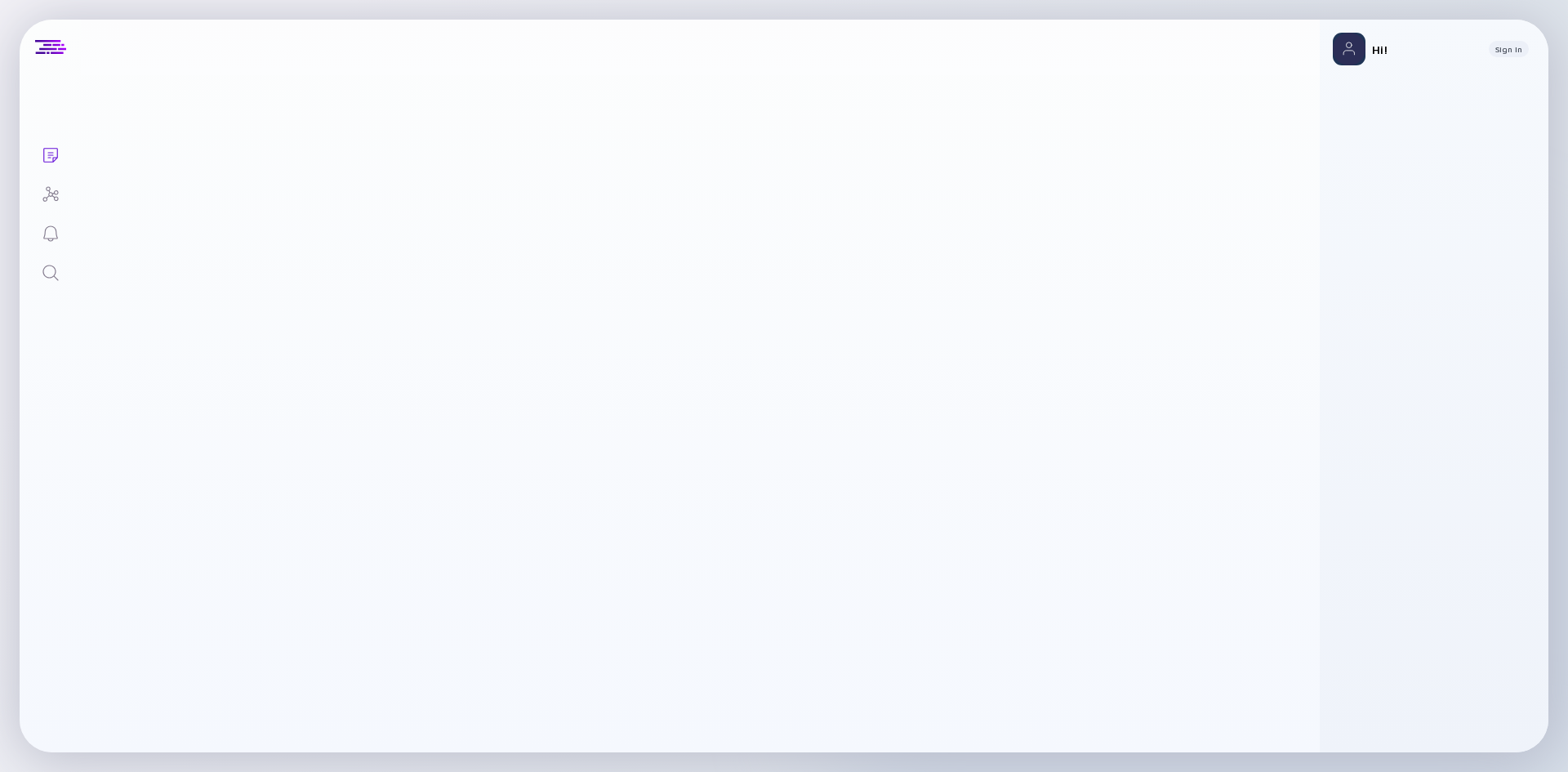
click at [61, 267] on link "Search" at bounding box center [50, 270] width 61 height 39
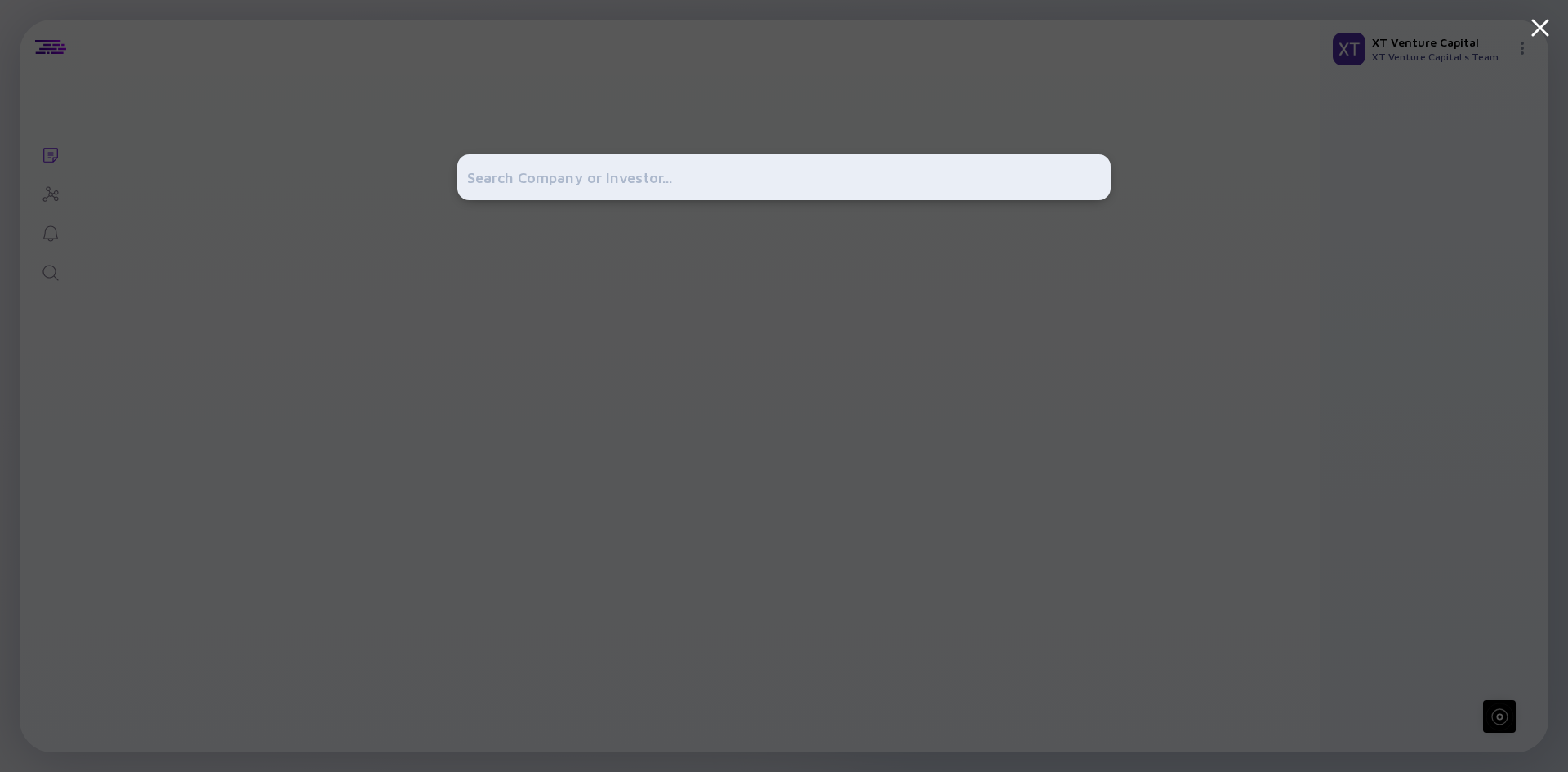
click at [572, 182] on input "text" at bounding box center [784, 178] width 634 height 30
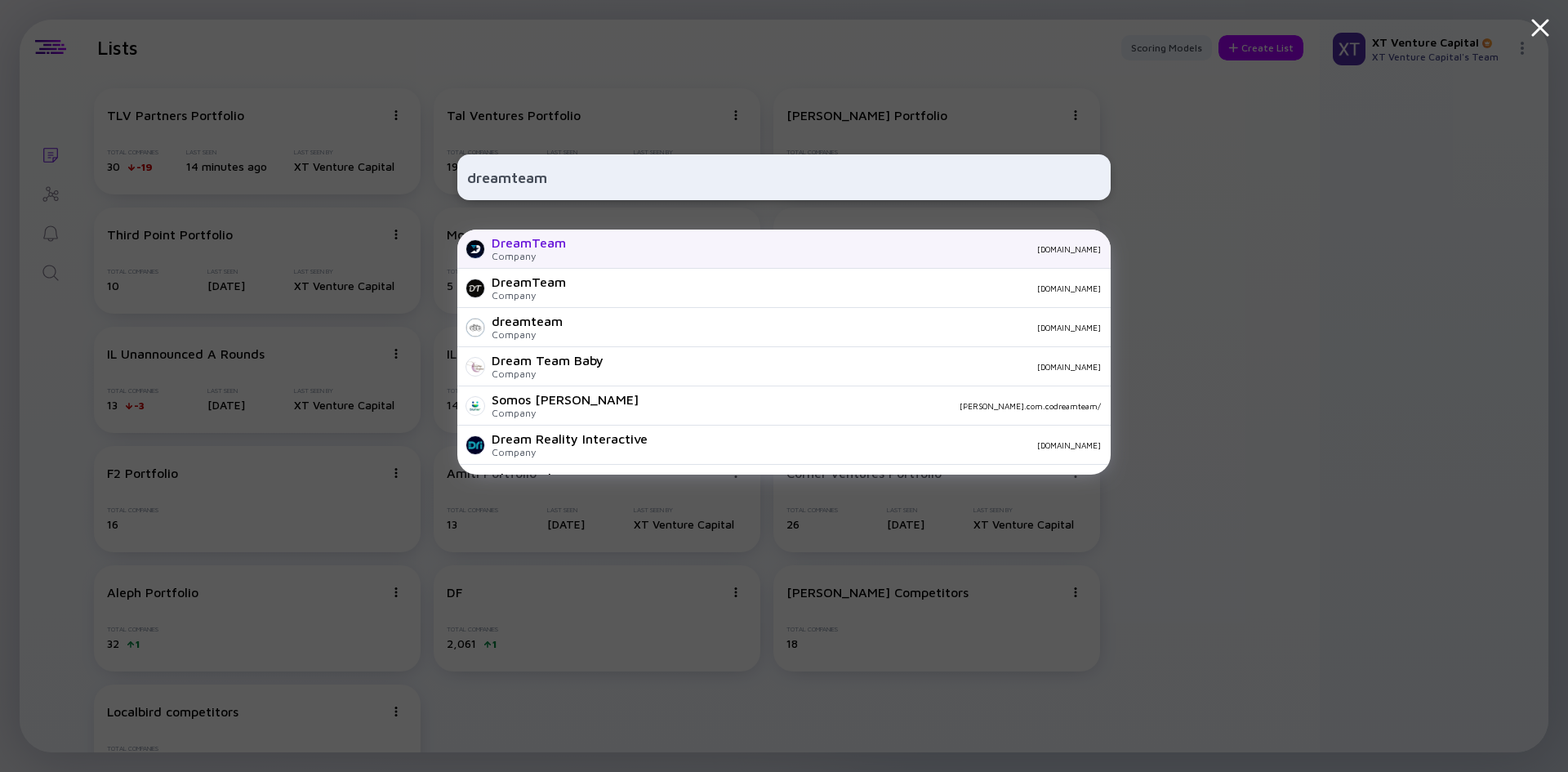
type input "dreamteam"
click at [529, 252] on div "Company" at bounding box center [529, 255] width 74 height 12
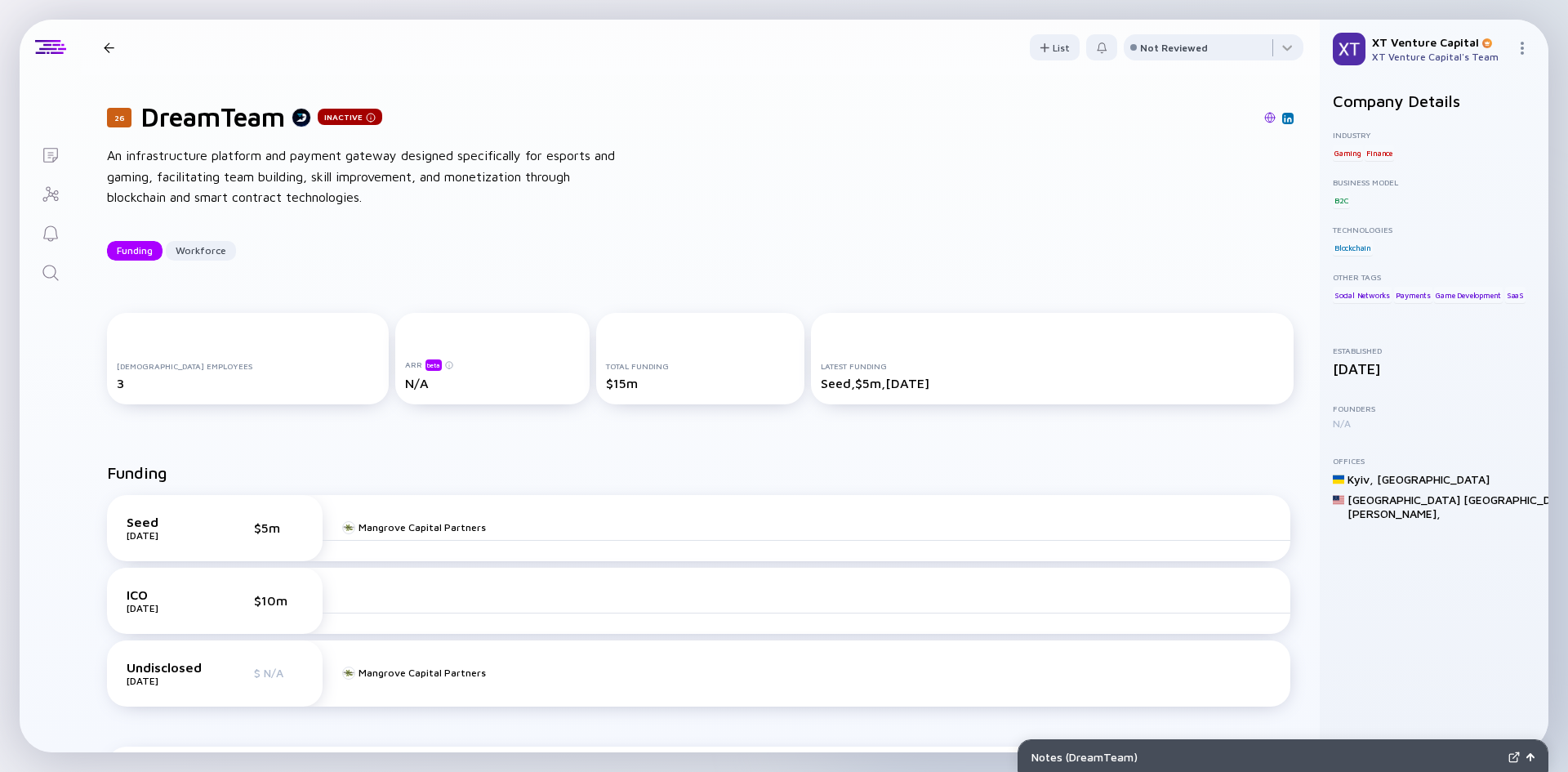
click at [103, 55] on div "26 DreamTeam Inactive Funding Workforce" at bounding box center [269, 47] width 344 height 22
click at [105, 48] on div at bounding box center [108, 47] width 11 height 11
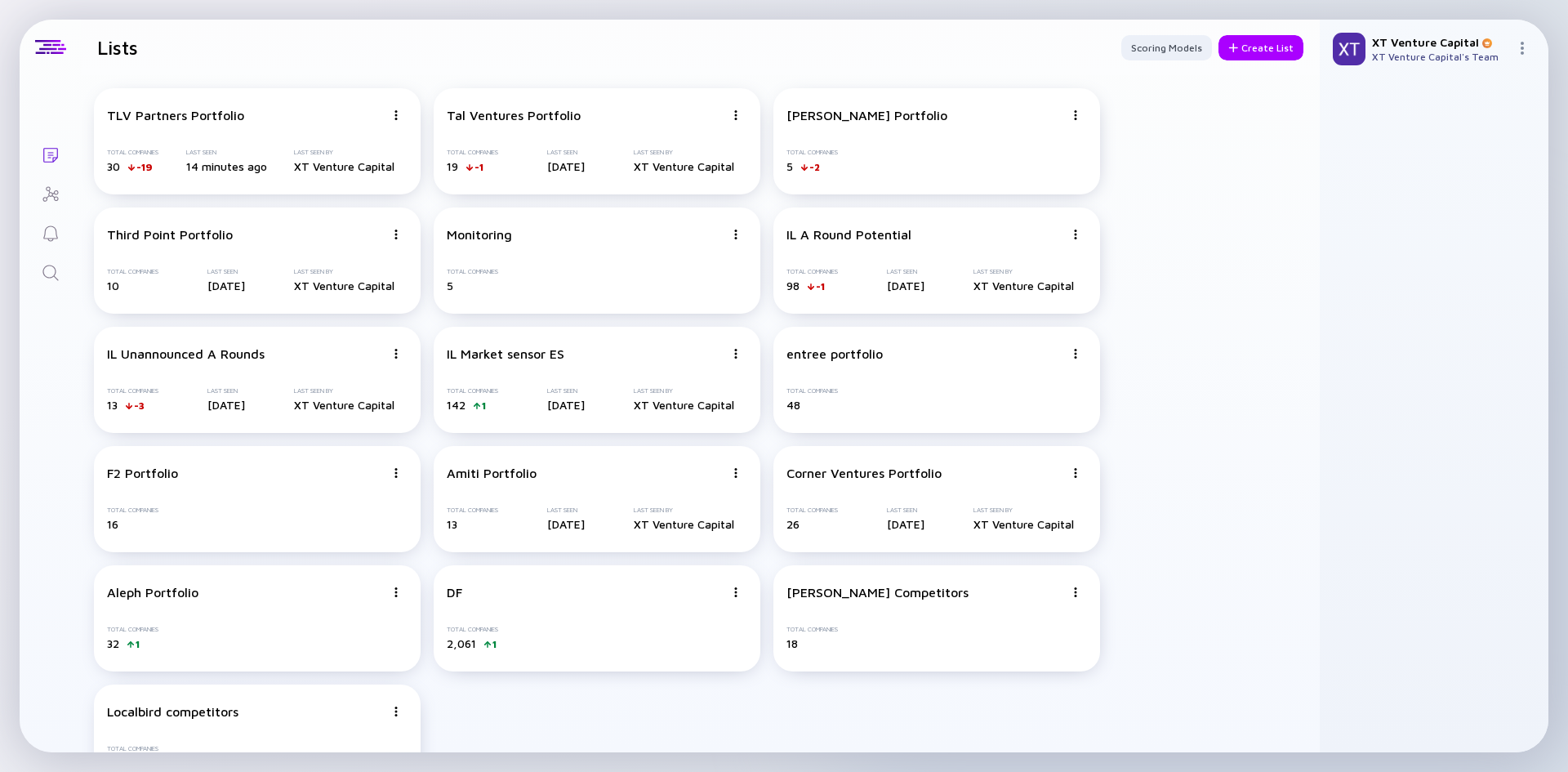
click at [60, 269] on icon "Search" at bounding box center [50, 273] width 20 height 20
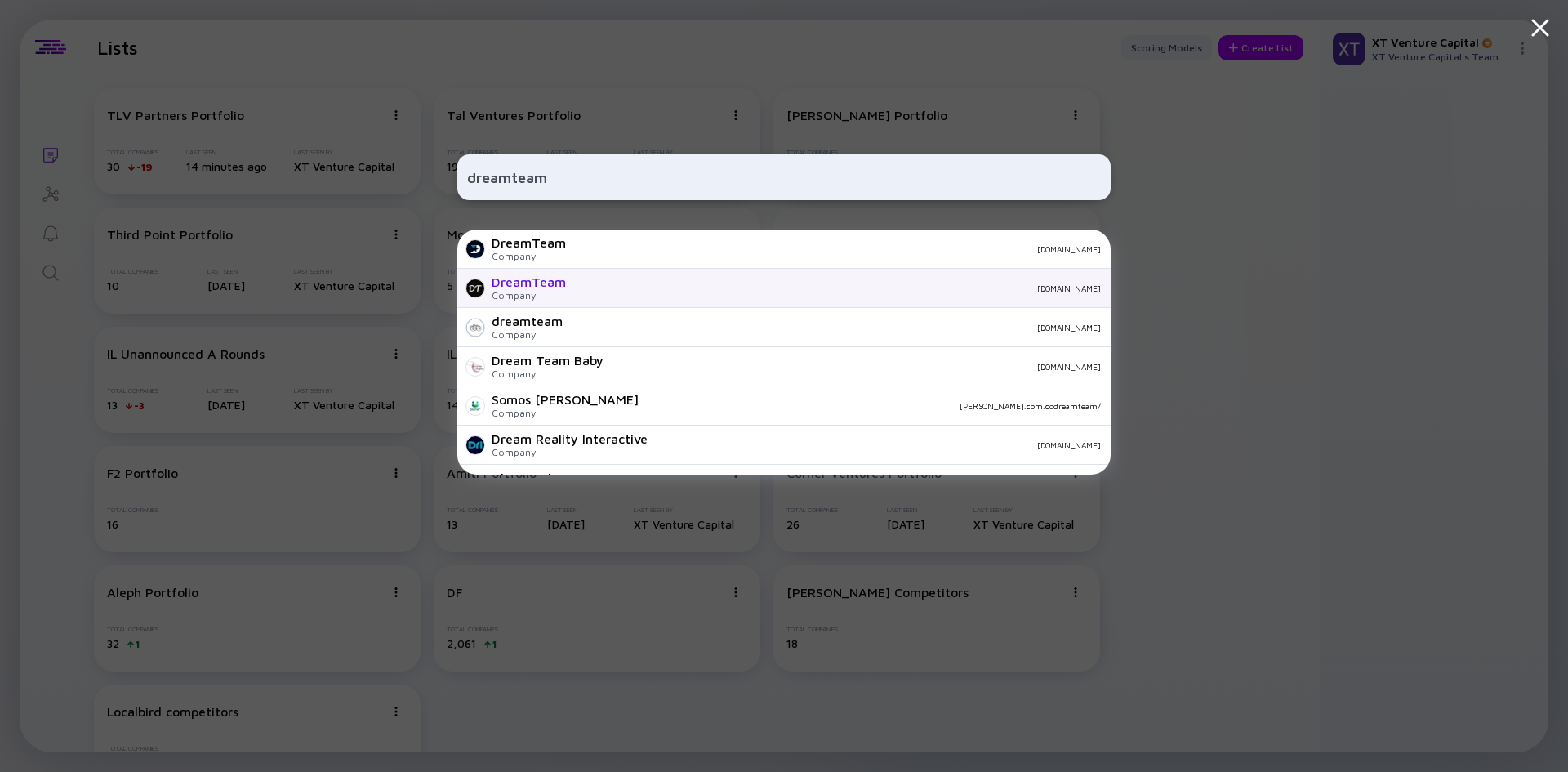
type input "dreamteam"
click at [503, 291] on div "Company" at bounding box center [529, 295] width 74 height 12
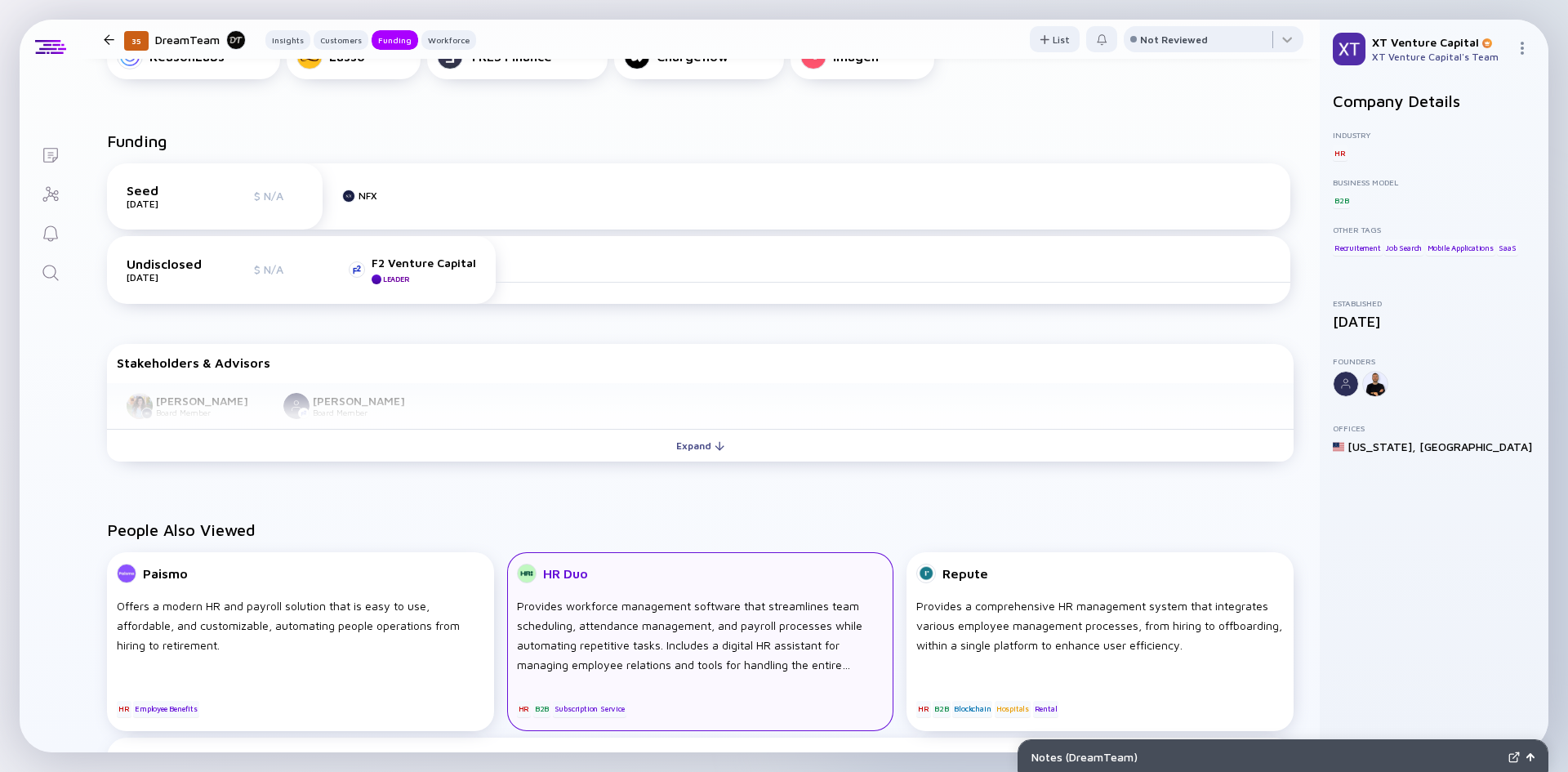
scroll to position [735, 0]
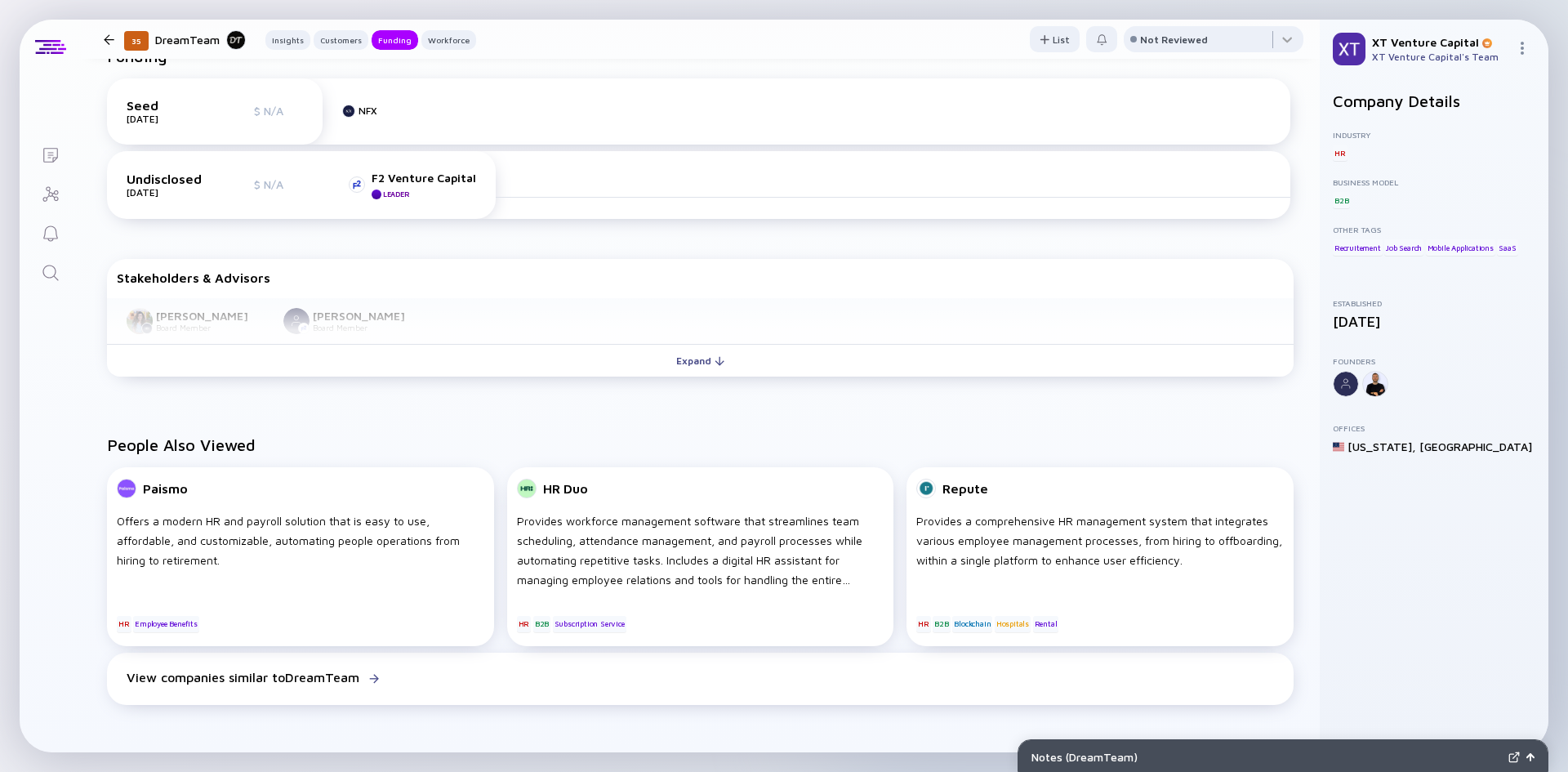
click at [631, 384] on div "Funding Seed Jul 2024 $ N/A NFX Undisclosed Jan 2022 $ N/A F2 Venture Capital L…" at bounding box center [700, 215] width 1239 height 388
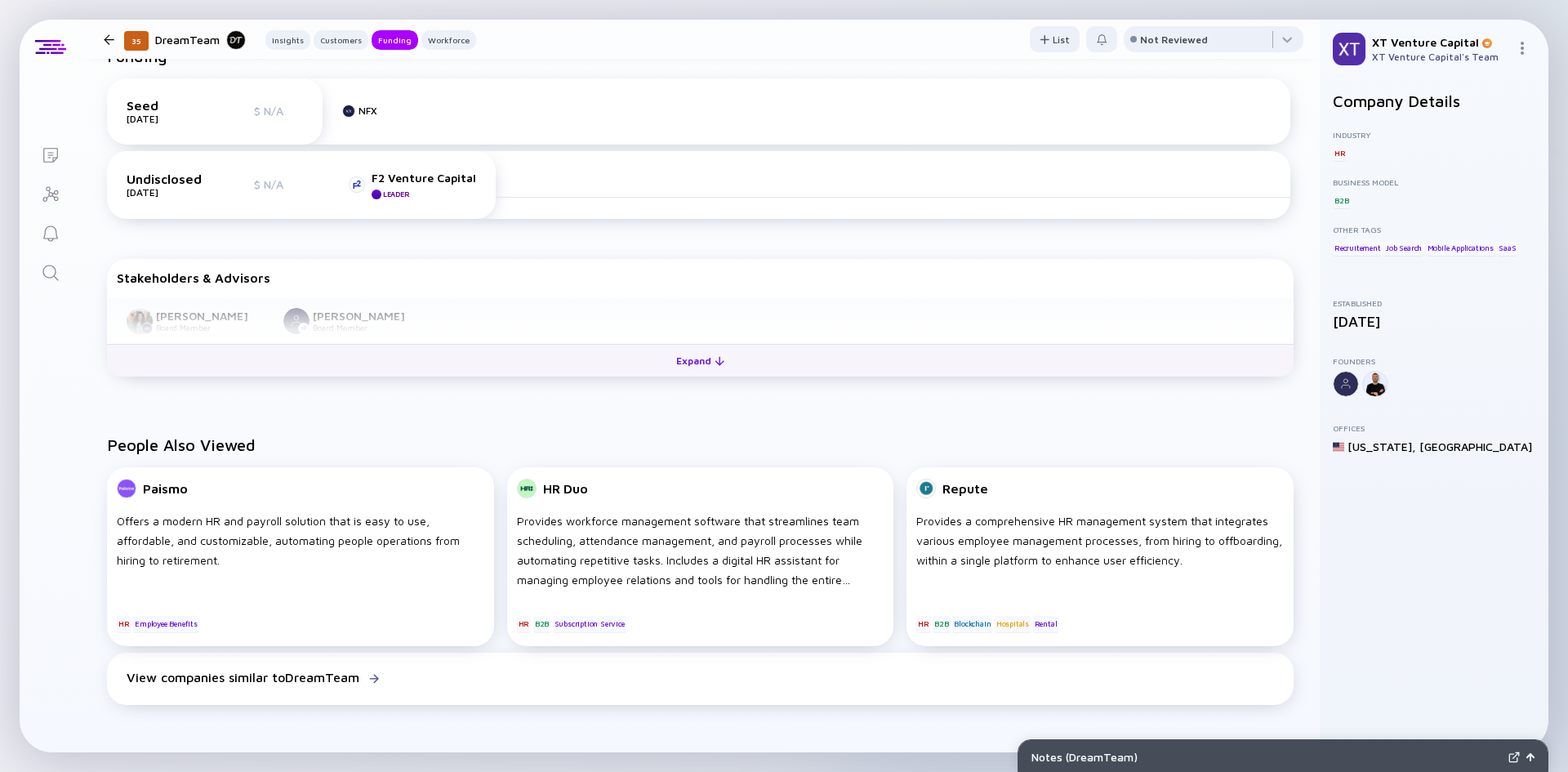
click at [634, 369] on button "Expand" at bounding box center [700, 360] width 1187 height 33
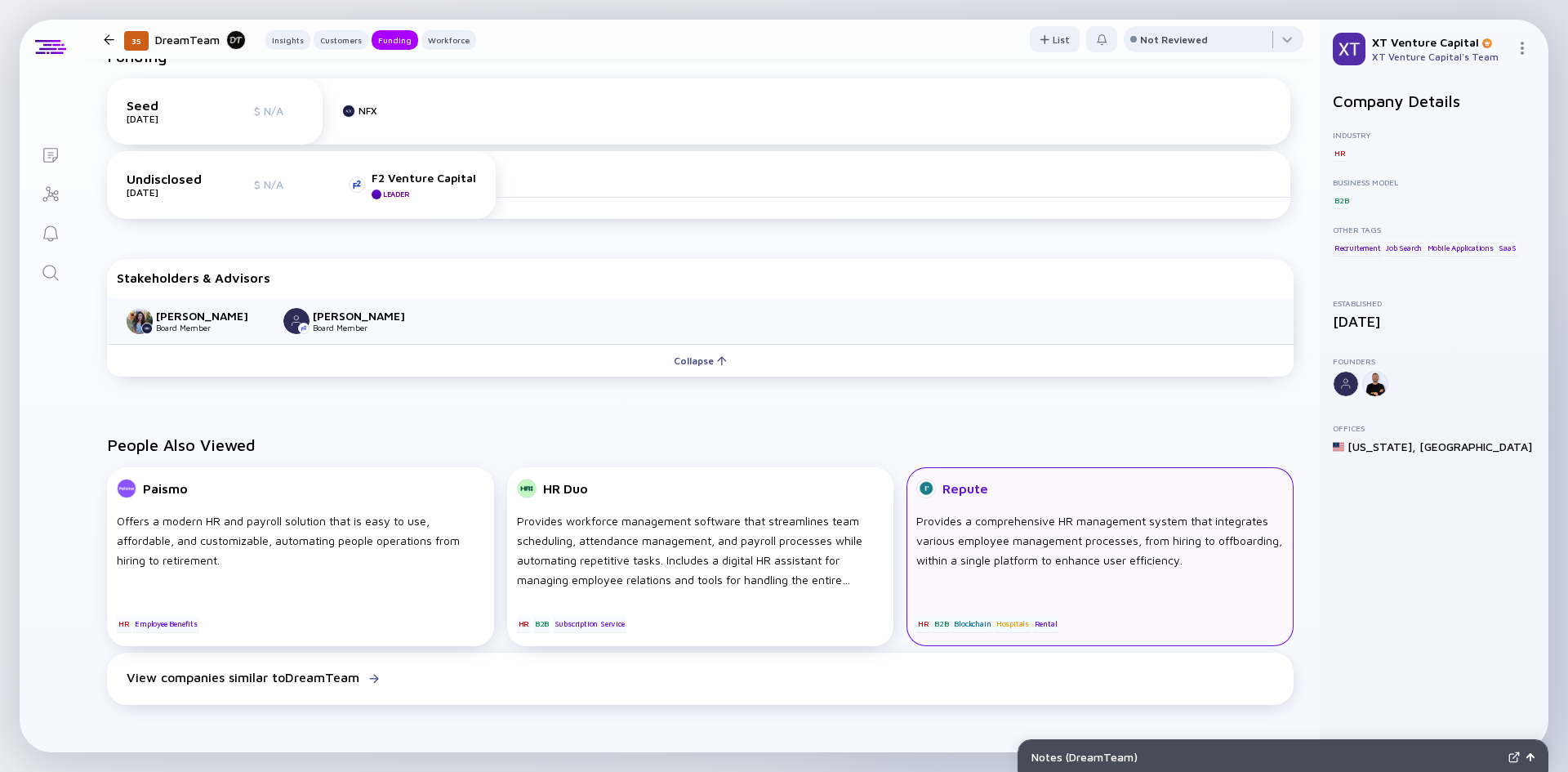
click at [1022, 528] on div "Provides a comprehensive HR management system that integrates various employee …" at bounding box center [1100, 550] width 368 height 79
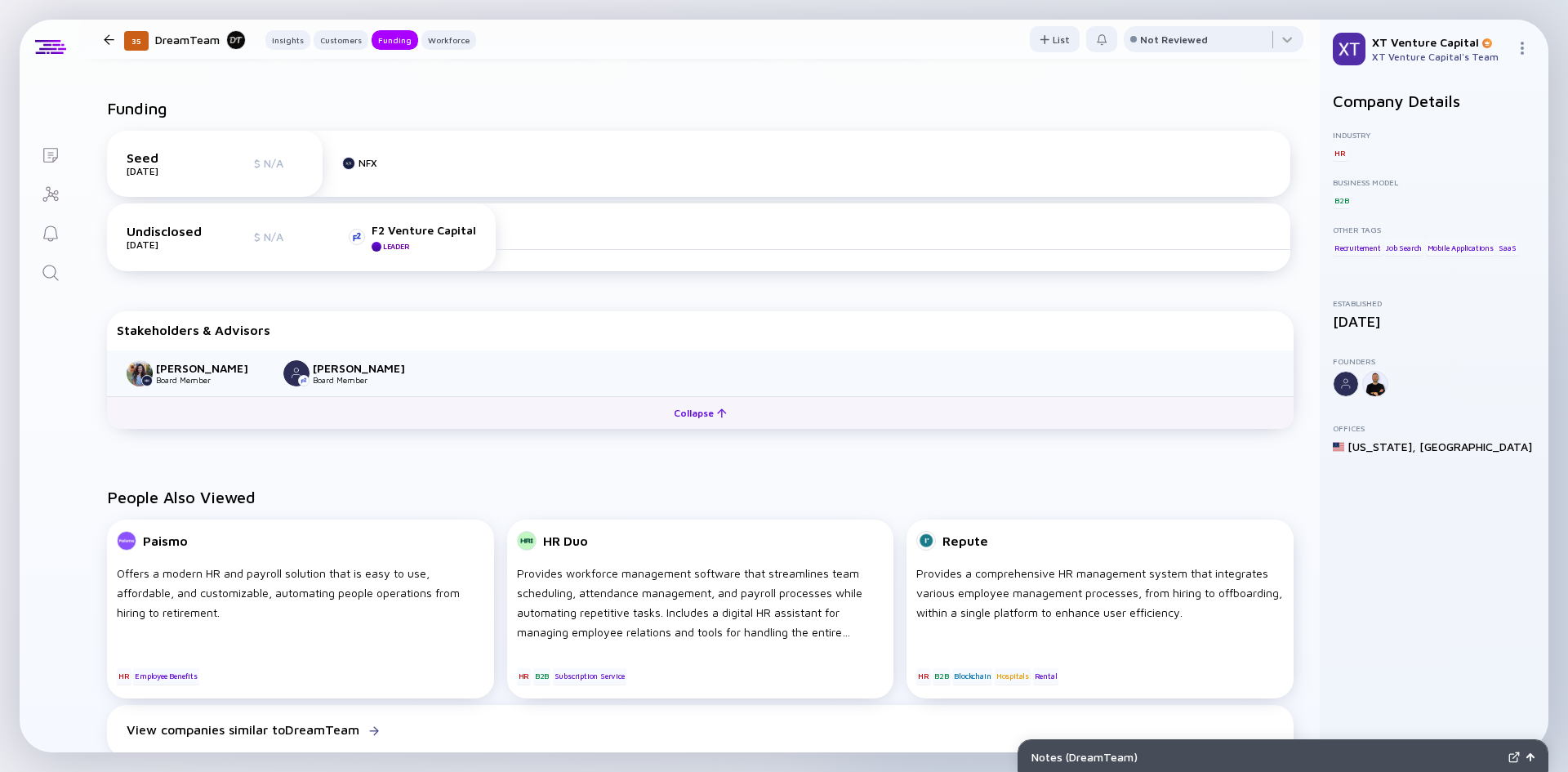
scroll to position [817, 0]
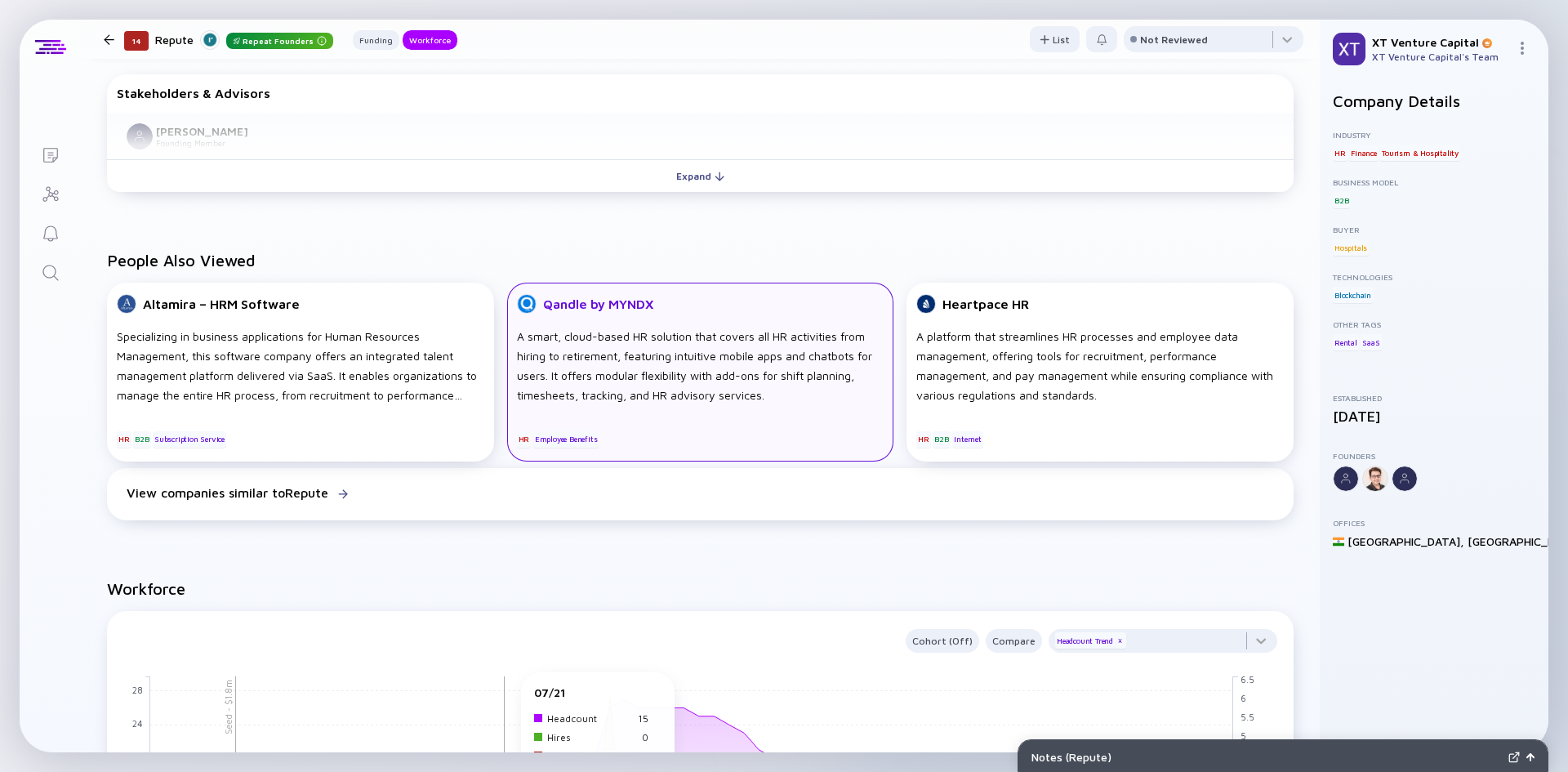
scroll to position [735, 0]
